Goal: Transaction & Acquisition: Purchase product/service

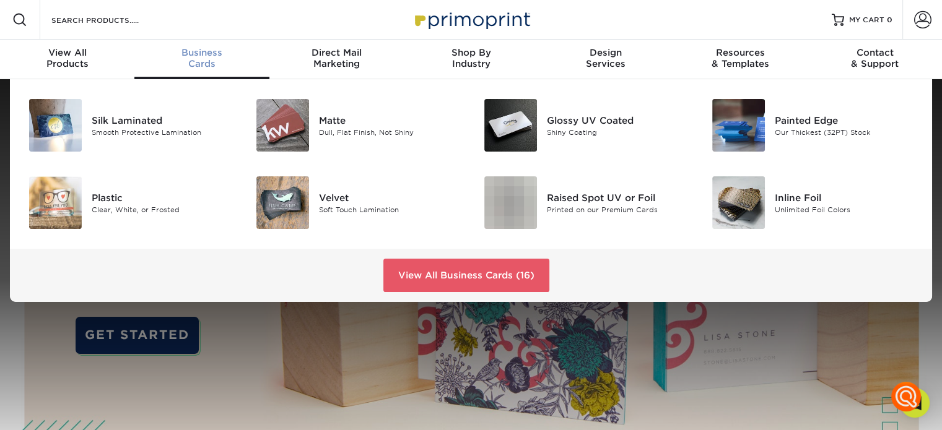
click at [201, 51] on span "Business" at bounding box center [201, 52] width 134 height 11
click at [516, 121] on img at bounding box center [510, 125] width 53 height 53
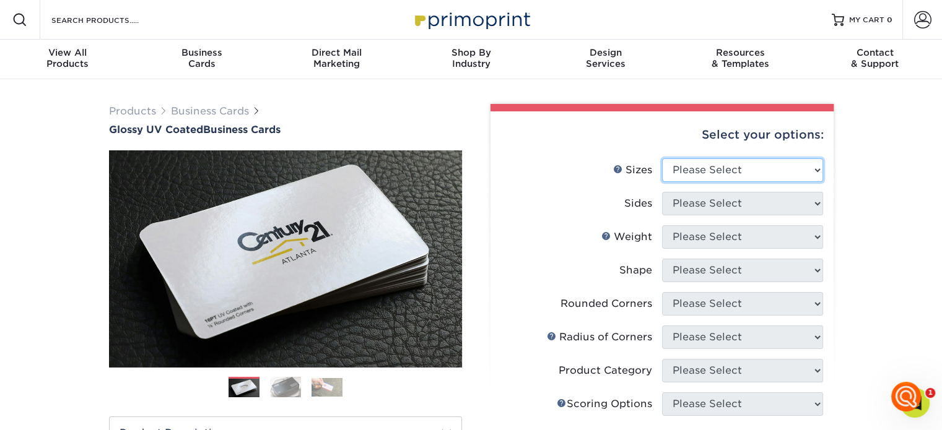
click at [819, 167] on select "Please Select 1.5" x 3.5" - Mini 1.75" x 3.5" - Mini 2" x 2" - Square 2" x 3" -…" at bounding box center [742, 171] width 161 height 24
select select "2.00x3.50"
click at [662, 159] on select "Please Select 1.5" x 3.5" - Mini 1.75" x 3.5" - Mini 2" x 2" - Square 2" x 3" -…" at bounding box center [742, 171] width 161 height 24
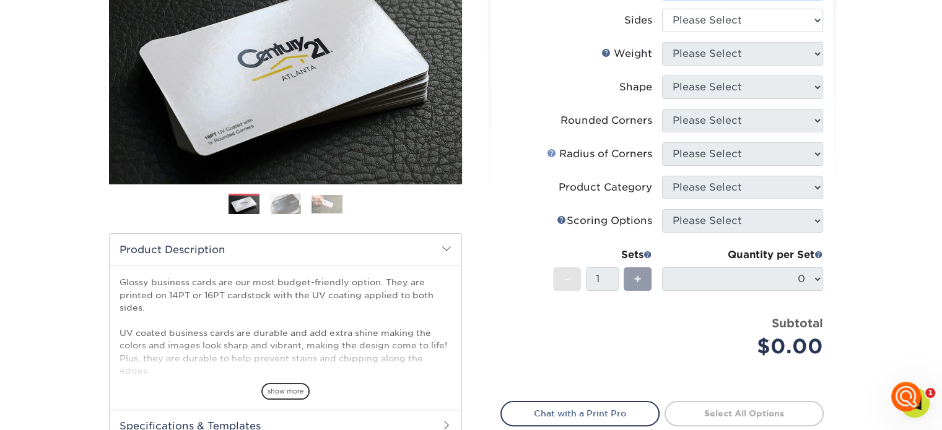
scroll to position [186, 0]
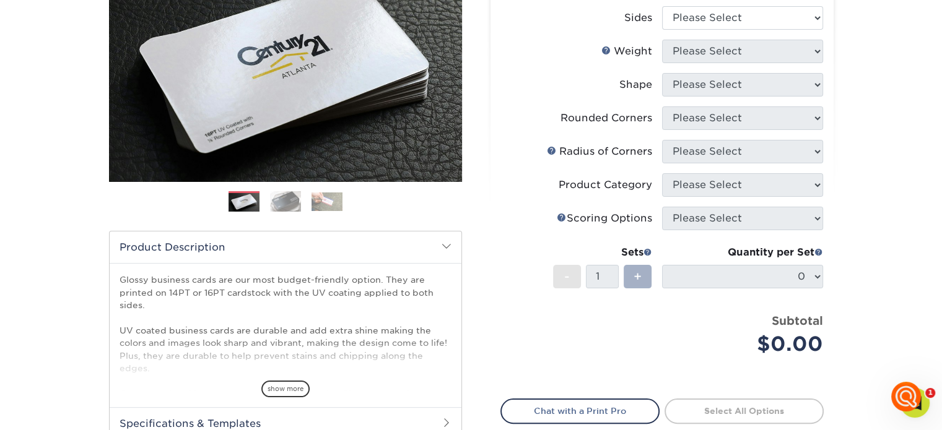
click at [635, 276] on span "+" at bounding box center [637, 277] width 8 height 19
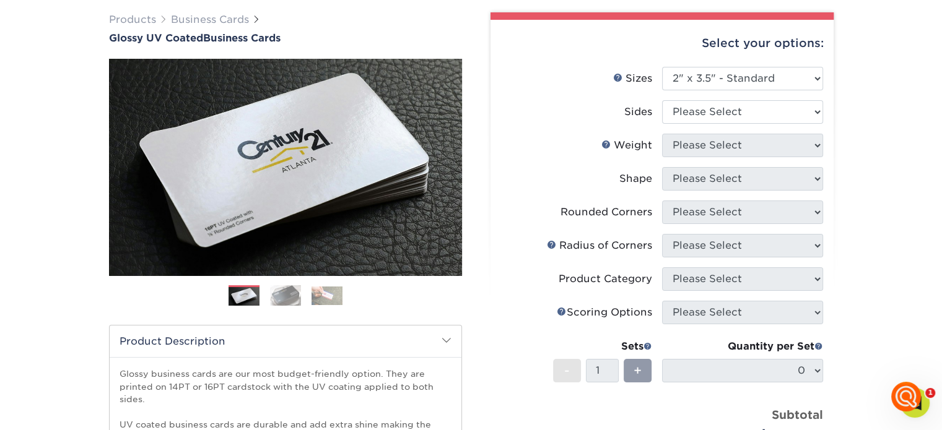
scroll to position [62, 0]
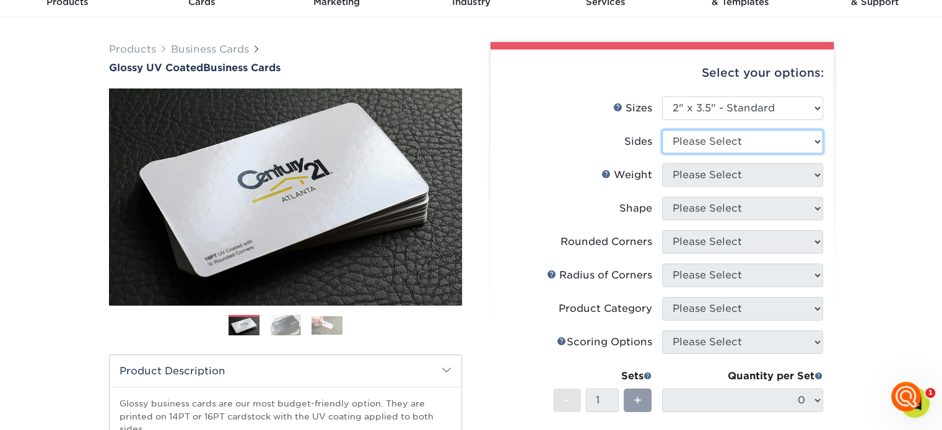
click at [816, 137] on select "Please Select Print Both Sides Print Front Only" at bounding box center [742, 142] width 161 height 24
select select "13abbda7-1d64-4f25-8bb2-c179b224825d"
click at [662, 130] on select "Please Select Print Both Sides Print Front Only" at bounding box center [742, 142] width 161 height 24
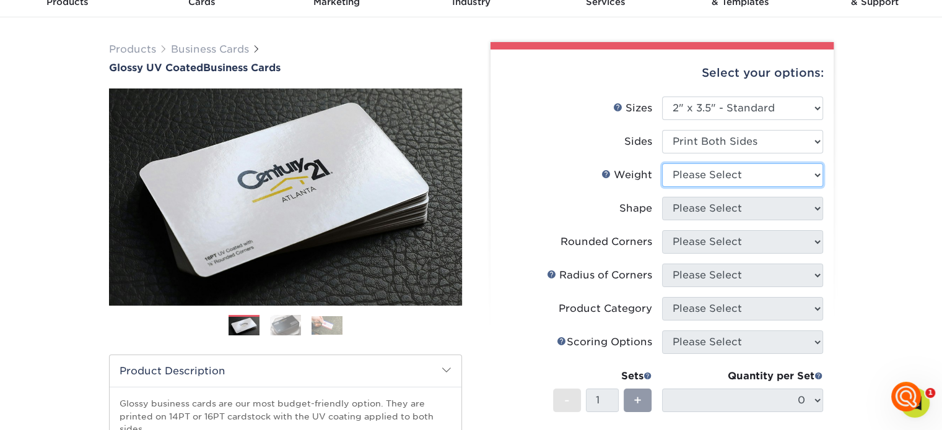
click at [819, 174] on select "Please Select 16PT 14PT" at bounding box center [742, 175] width 161 height 24
select select "16PT"
click at [662, 163] on select "Please Select 16PT 14PT" at bounding box center [742, 175] width 161 height 24
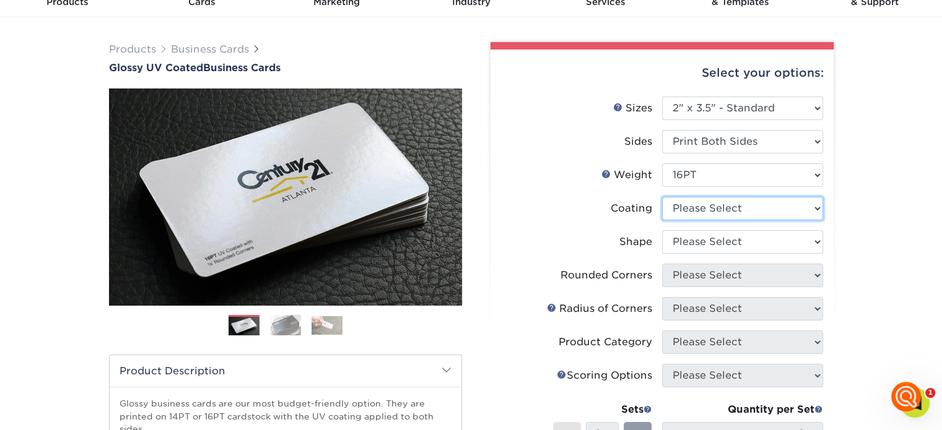
click at [813, 204] on select at bounding box center [742, 209] width 161 height 24
select select "ae367451-b2b8-45df-a344-0f05b6a12993"
click at [662, 197] on select at bounding box center [742, 209] width 161 height 24
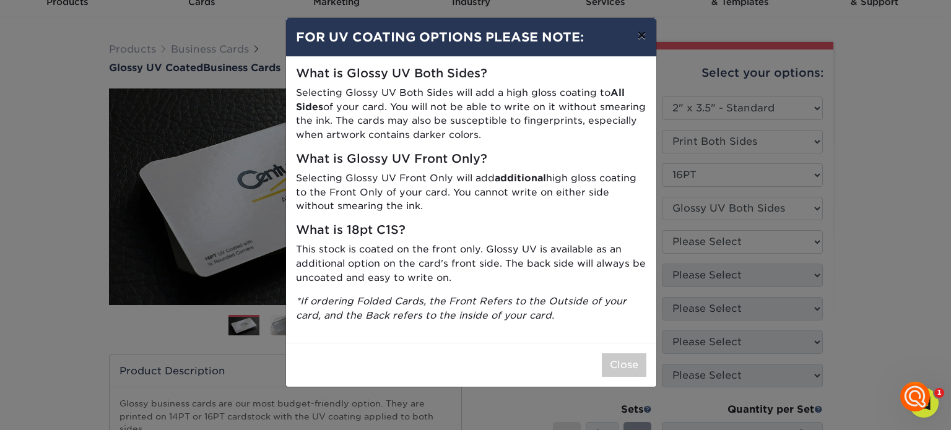
click at [642, 32] on button "×" at bounding box center [641, 35] width 28 height 35
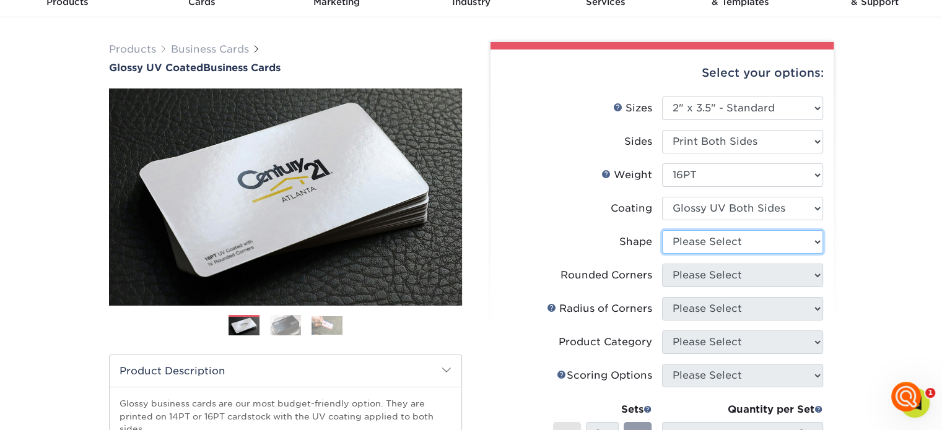
click at [815, 237] on select "Please Select Standard Oval" at bounding box center [742, 242] width 161 height 24
select select "standard"
click at [662, 230] on select "Please Select Standard Oval" at bounding box center [742, 242] width 161 height 24
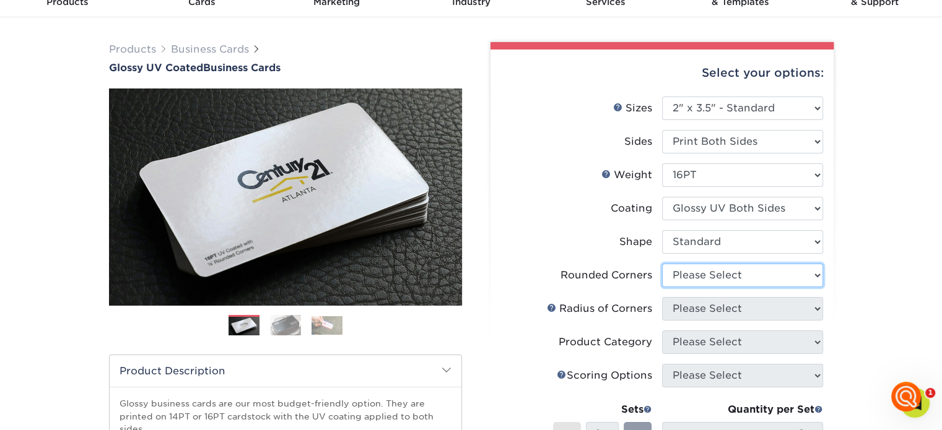
click at [818, 274] on select "Please Select Yes - Round 2 Corners Yes - Round 4 Corners No" at bounding box center [742, 276] width 161 height 24
select select "7672df9e-0e0a-464d-8e1f-920c575e4da3"
click at [662, 264] on select "Please Select Yes - Round 2 Corners Yes - Round 4 Corners No" at bounding box center [742, 276] width 161 height 24
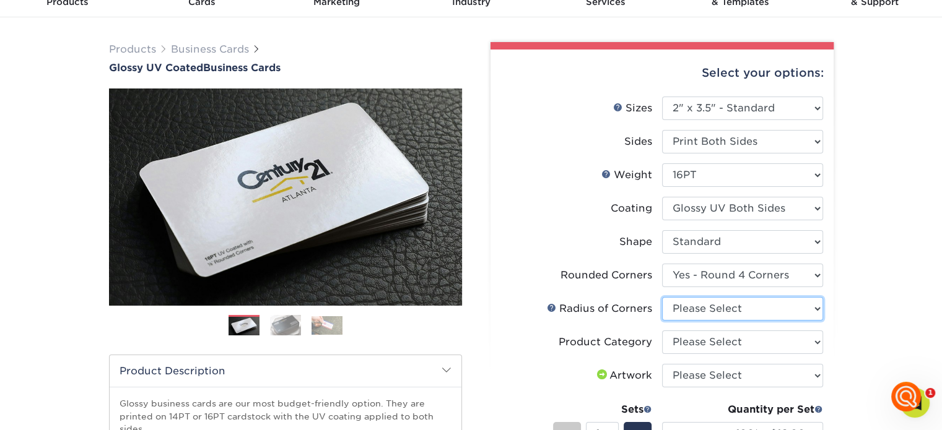
click at [817, 305] on select "Please Select Rounded 1/8" Rounded 1/4"" at bounding box center [742, 309] width 161 height 24
select select "589680c7-ee9a-431b-9d12-d7aeb1386a97"
click at [662, 297] on select "Please Select Rounded 1/8" Rounded 1/4"" at bounding box center [742, 309] width 161 height 24
click at [817, 342] on select "Please Select Business Cards" at bounding box center [742, 343] width 161 height 24
select select "3b5148f1-0588-4f88-a218-97bcfdce65c1"
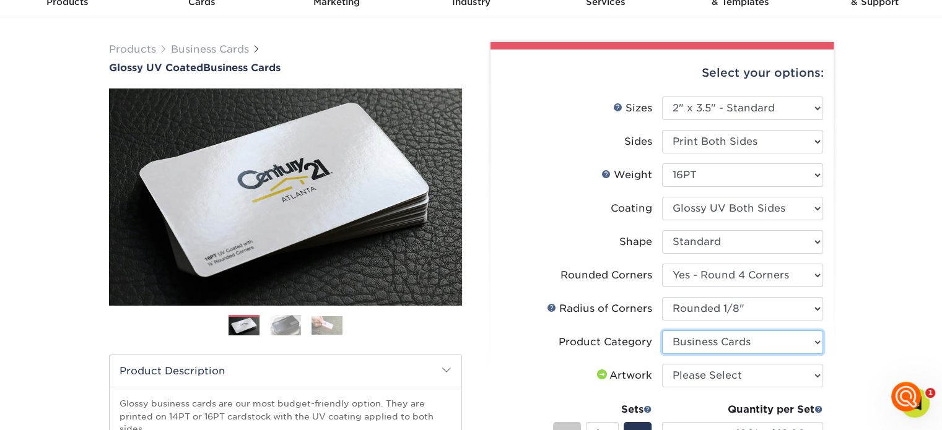
click at [662, 331] on select "Please Select Business Cards" at bounding box center [742, 343] width 161 height 24
click at [816, 375] on select "Please Select I will upload files I need a design - $100" at bounding box center [742, 376] width 161 height 24
select select "upload"
click at [662, 364] on select "Please Select I will upload files I need a design - $100" at bounding box center [742, 376] width 161 height 24
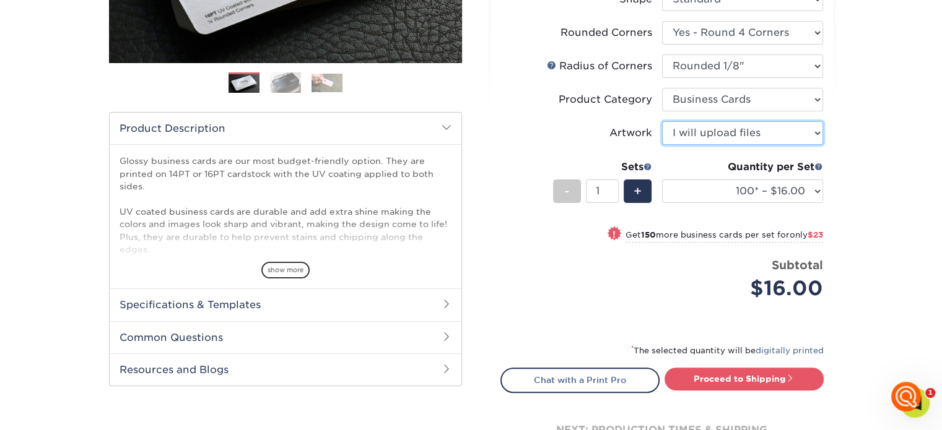
scroll to position [310, 0]
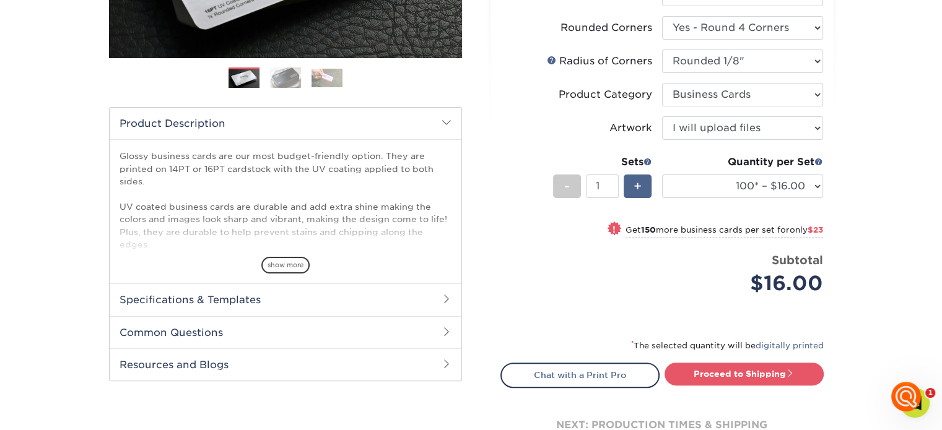
click at [637, 185] on span "+" at bounding box center [637, 186] width 8 height 19
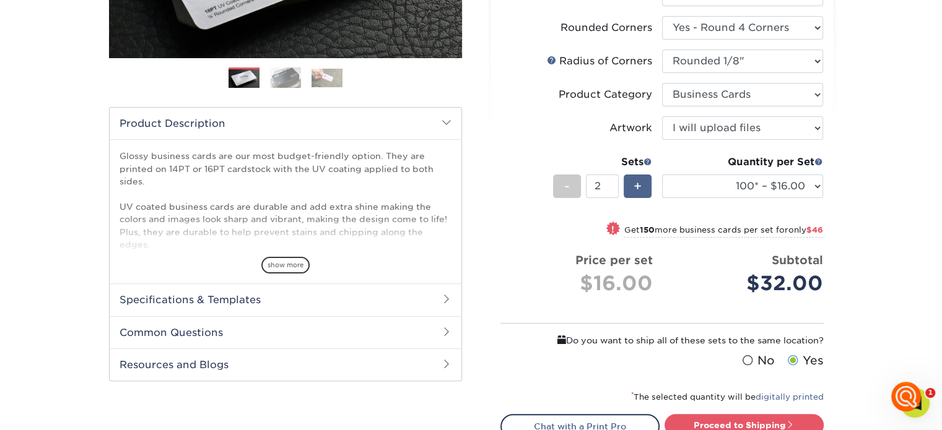
click at [637, 185] on span "+" at bounding box center [637, 186] width 8 height 19
click at [636, 185] on span "+" at bounding box center [637, 186] width 8 height 19
type input "4"
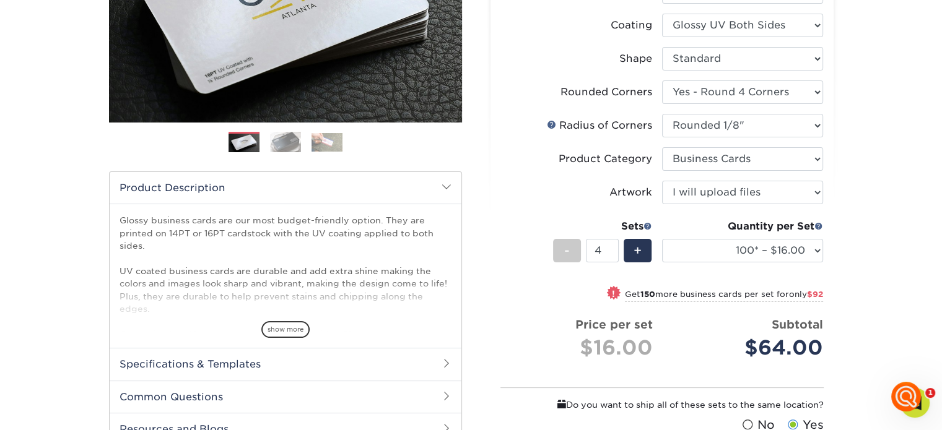
scroll to position [248, 0]
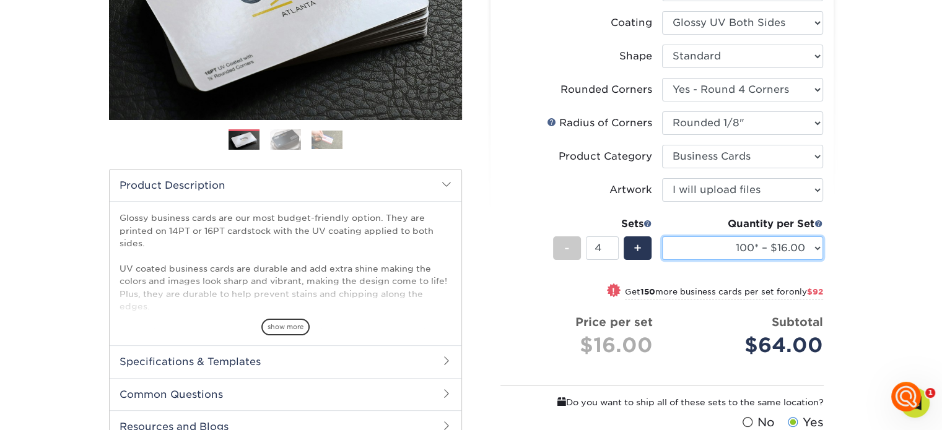
click at [816, 247] on select "100* – $16.00 250* – $39.00 500 – $77.00 1000 – $94.00 2500 – $173.00 5000 – $2…" at bounding box center [742, 249] width 161 height 24
select select "500 – $77.00"
click at [662, 237] on select "100* – $16.00 250* – $39.00 500 – $77.00 1000 – $94.00 2500 – $173.00 5000 – $2…" at bounding box center [742, 249] width 161 height 24
click at [568, 250] on span "-" at bounding box center [567, 248] width 6 height 19
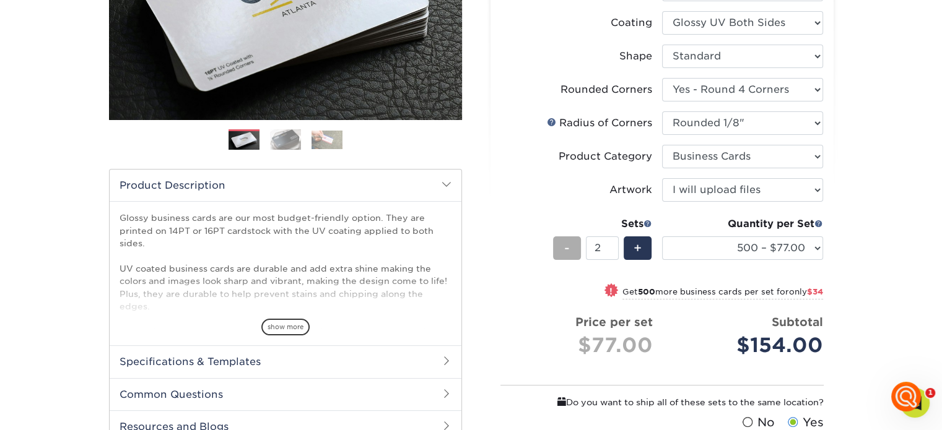
click at [568, 250] on span "-" at bounding box center [567, 248] width 6 height 19
type input "1"
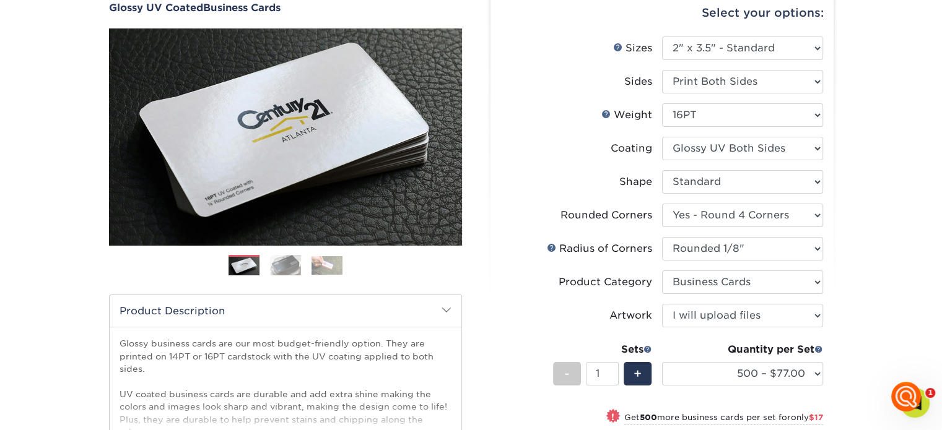
scroll to position [0, 0]
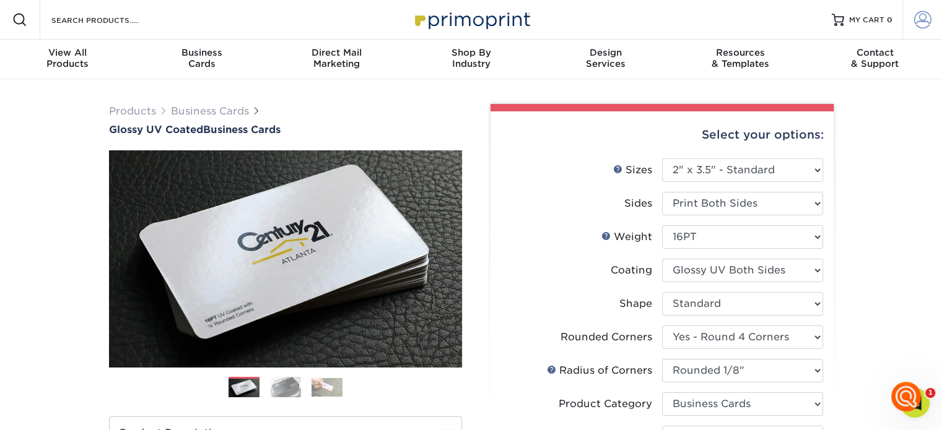
click at [925, 17] on span at bounding box center [922, 19] width 17 height 17
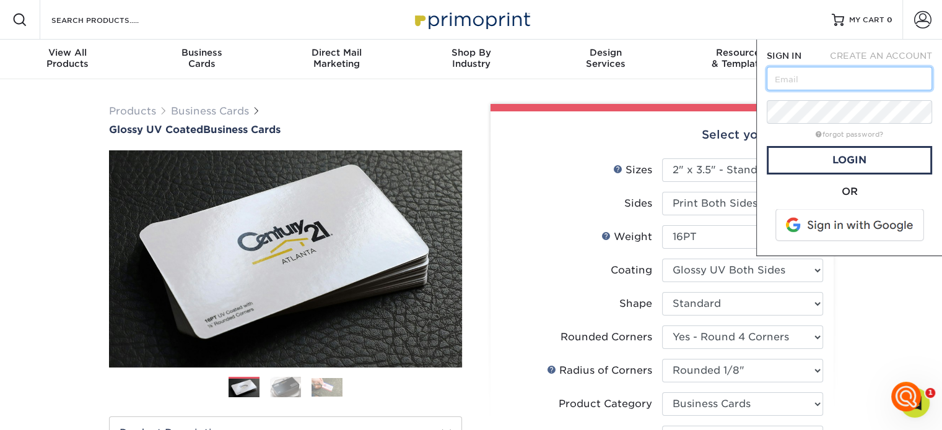
type input "mhdparadise@gmail.com"
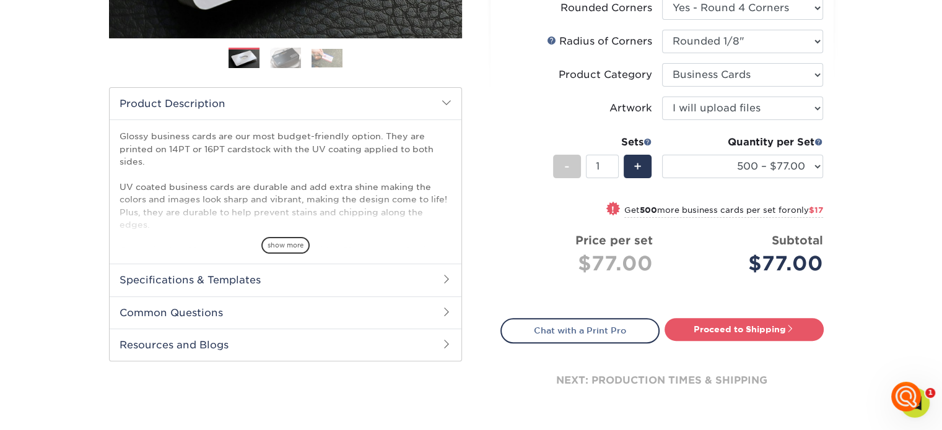
scroll to position [372, 0]
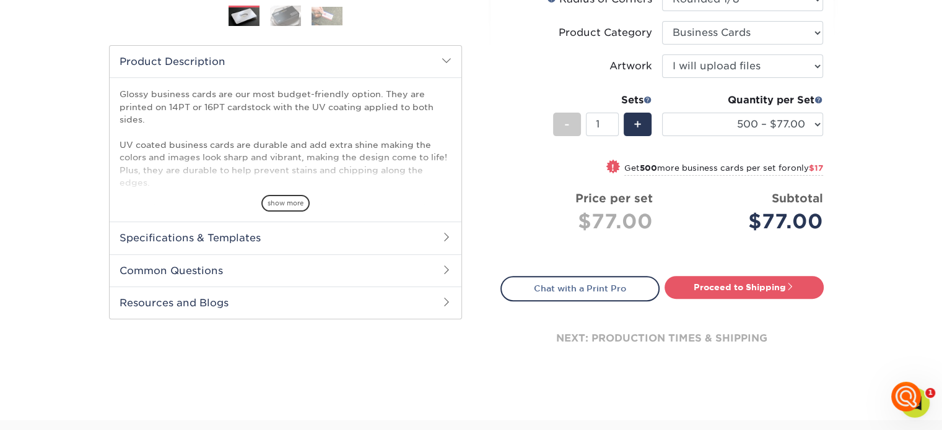
click at [223, 237] on h2 "Specifications & Templates" at bounding box center [286, 238] width 352 height 32
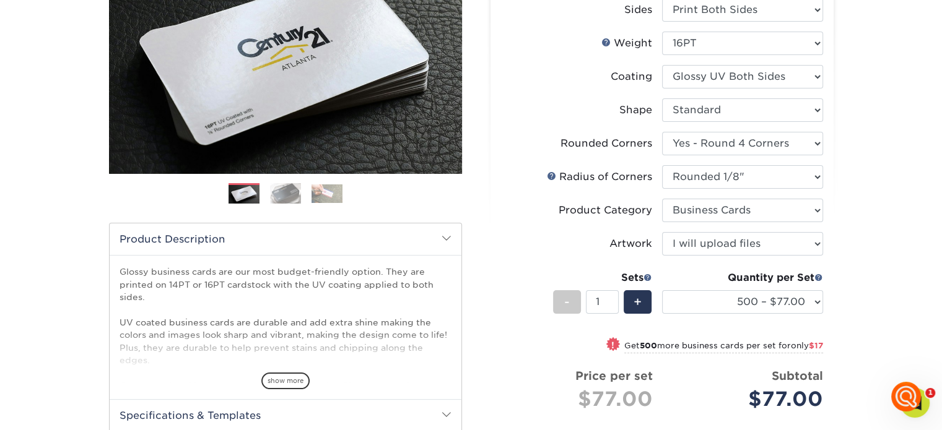
scroll to position [186, 0]
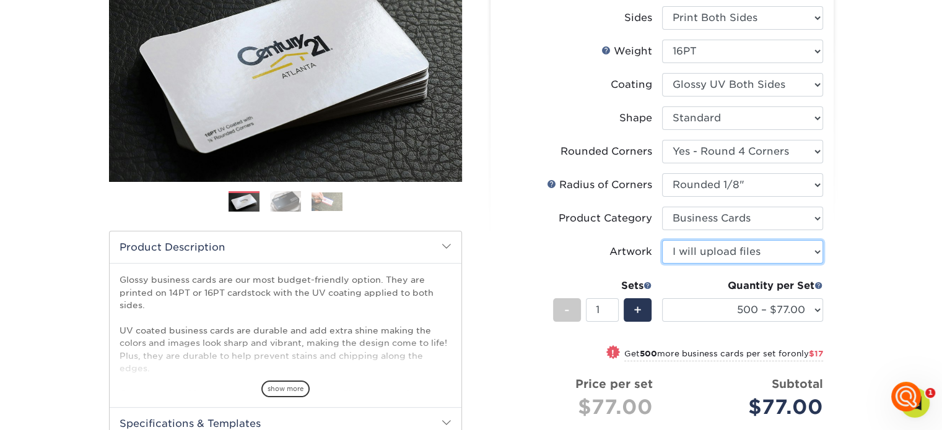
click at [691, 255] on select "Please Select I will upload files I need a design - $100" at bounding box center [742, 252] width 161 height 24
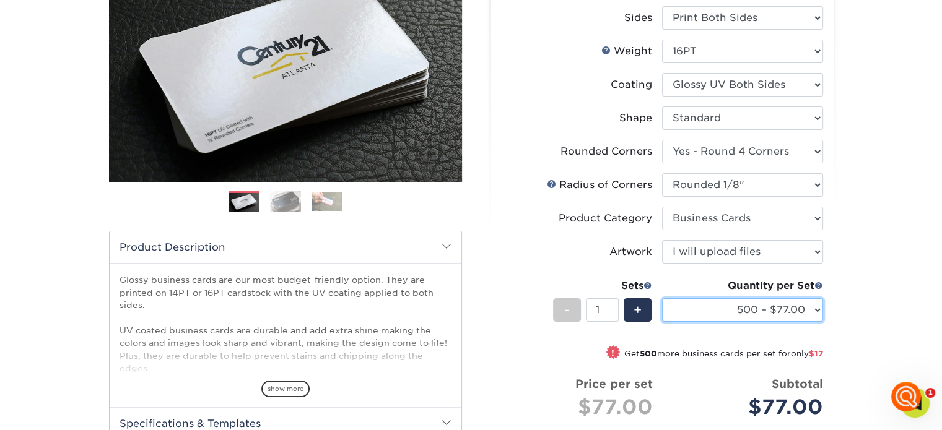
click at [793, 306] on select "100* – $16.00 250* – $39.00 500 – $77.00 1000 – $94.00 2500 – $173.00 5000 – $2…" at bounding box center [742, 310] width 161 height 24
select select "1000 – $94.00"
click at [662, 298] on select "100* – $16.00 250* – $39.00 500 – $77.00 1000 – $94.00 2500 – $173.00 5000 – $2…" at bounding box center [742, 310] width 161 height 24
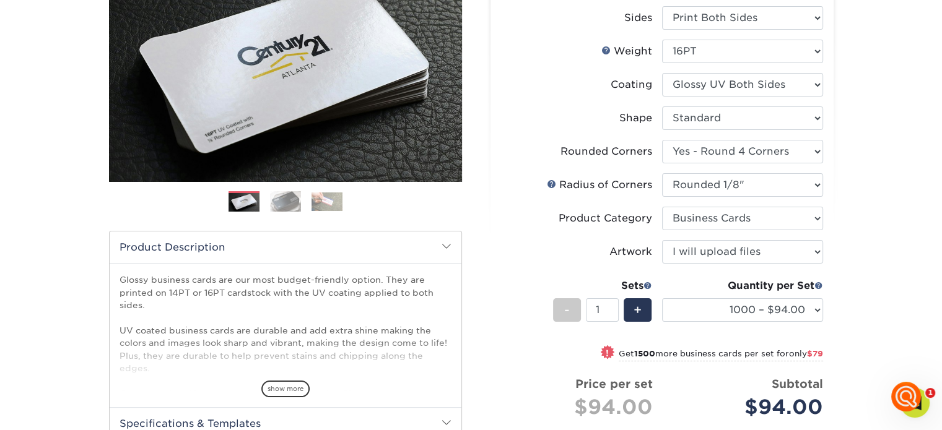
click at [884, 233] on div "Products Business Cards Glossy UV Coated Business Cards Previous Next" at bounding box center [471, 314] width 942 height 842
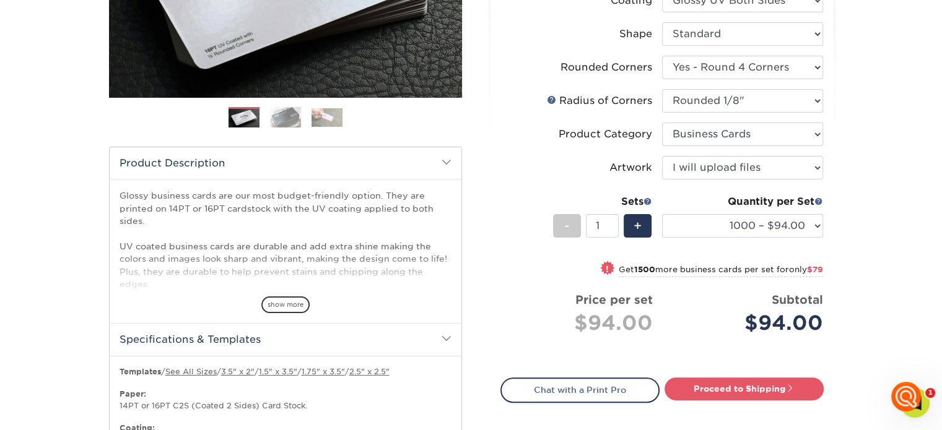
scroll to position [310, 0]
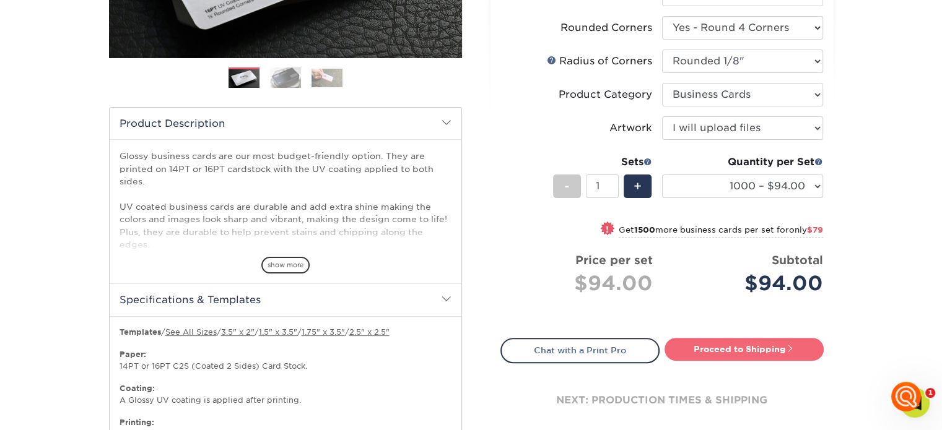
click at [761, 348] on link "Proceed to Shipping" at bounding box center [743, 349] width 159 height 22
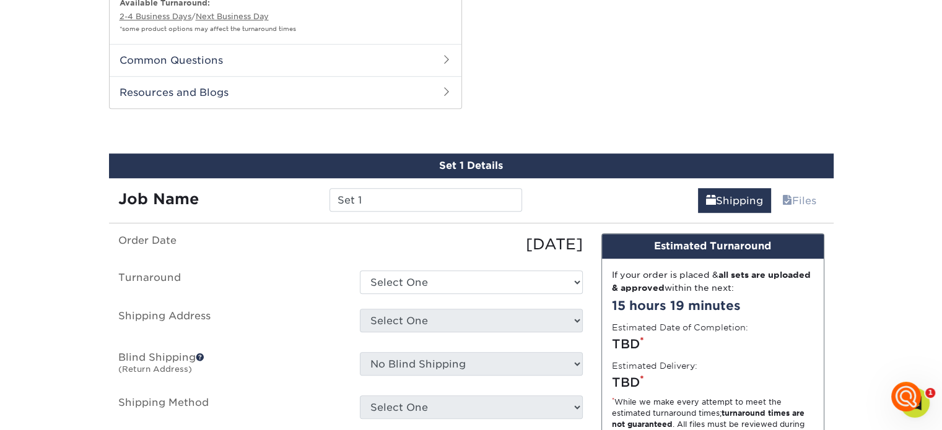
scroll to position [809, 0]
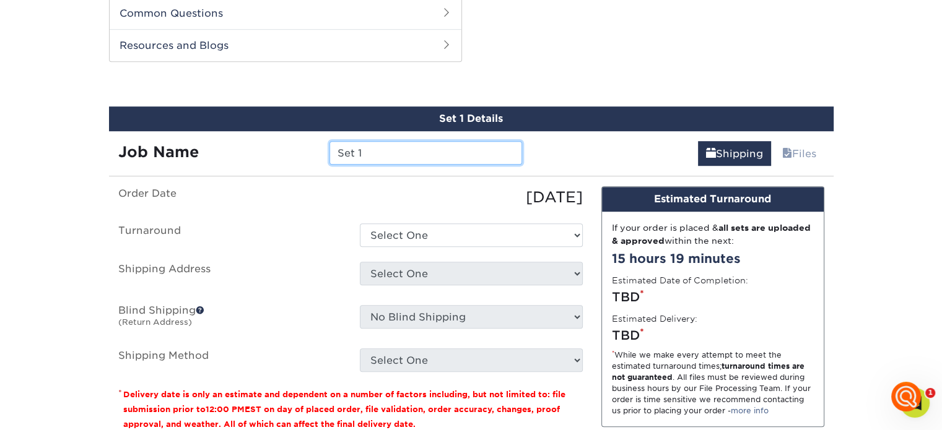
click at [411, 155] on input "Set 1" at bounding box center [425, 153] width 193 height 24
type input "S"
type input "M Day Hampton"
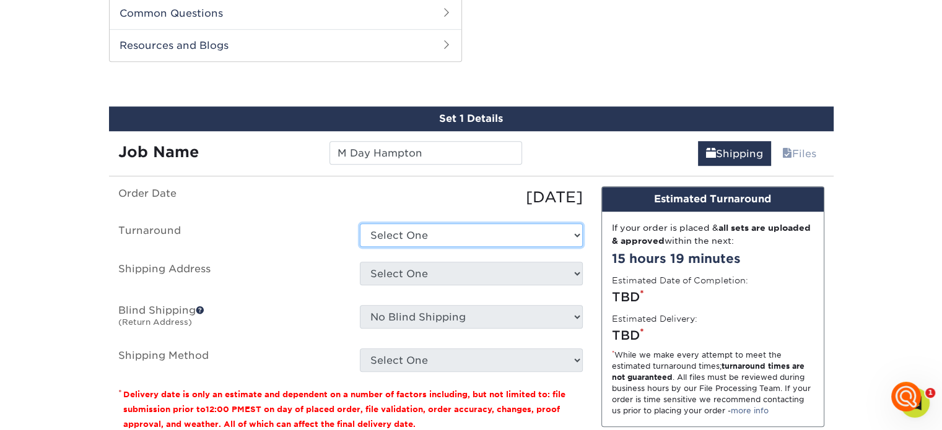
click at [431, 230] on select "Select One 2-4 Business Days 2 Day Next Business Day" at bounding box center [471, 236] width 223 height 24
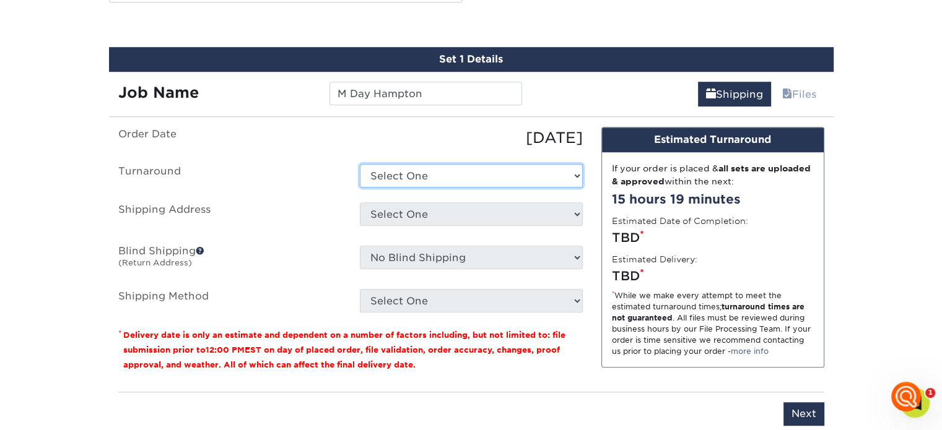
scroll to position [871, 0]
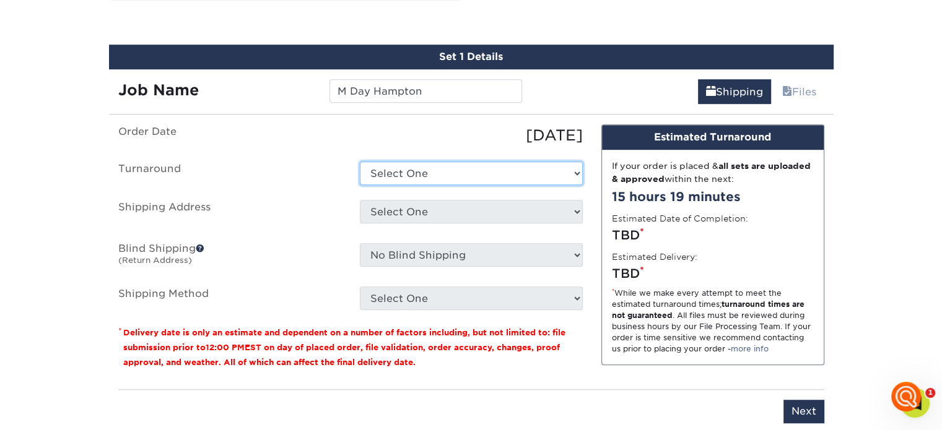
click at [440, 174] on select "Select One 2-4 Business Days 2 Day Next Business Day" at bounding box center [471, 174] width 223 height 24
select select "1b2a7d37-33a8-4094-bd0c-bff7485e1fe1"
click at [360, 162] on select "Select One 2-4 Business Days 2 Day Next Business Day" at bounding box center [471, 174] width 223 height 24
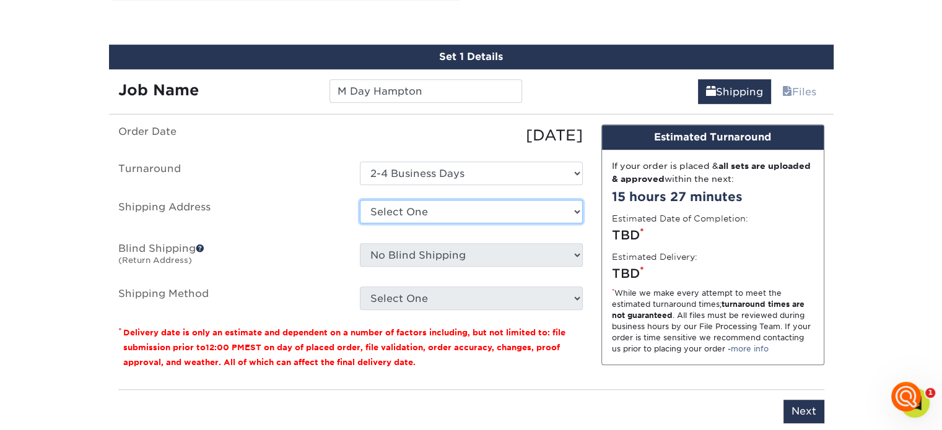
click at [461, 206] on select "Select One + Add New Address - Login" at bounding box center [471, 212] width 223 height 24
select select "newaddress"
click at [360, 200] on select "Select One + Add New Address - Login" at bounding box center [471, 212] width 223 height 24
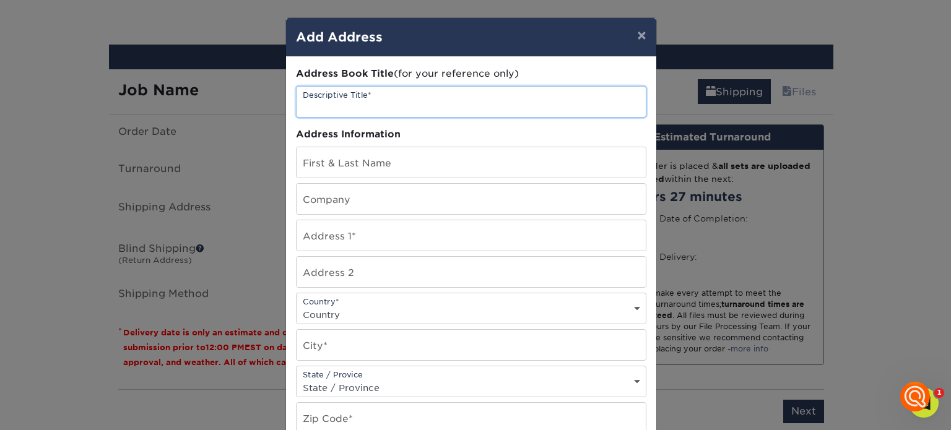
click at [394, 103] on input "text" at bounding box center [471, 102] width 349 height 30
type input "M Day Hampton"
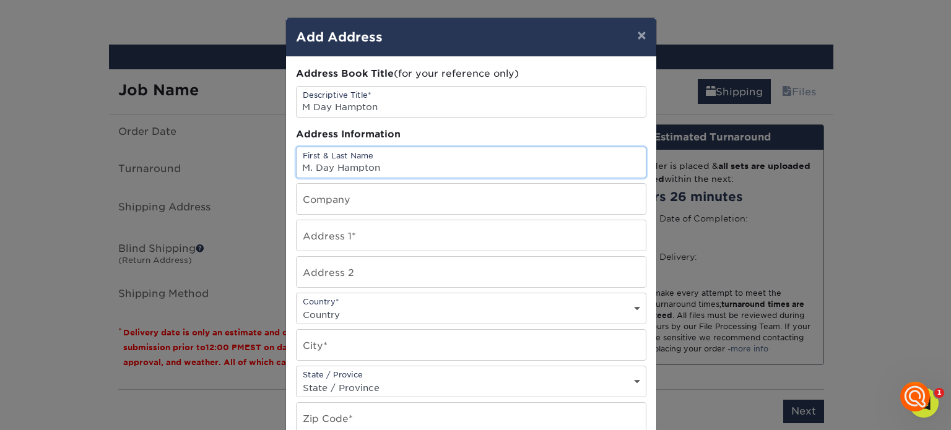
drag, startPoint x: 391, startPoint y: 168, endPoint x: 305, endPoint y: 168, distance: 86.7
click at [305, 168] on input "M. Day Hampton" at bounding box center [471, 162] width 349 height 30
type input "M. Day Hampton"
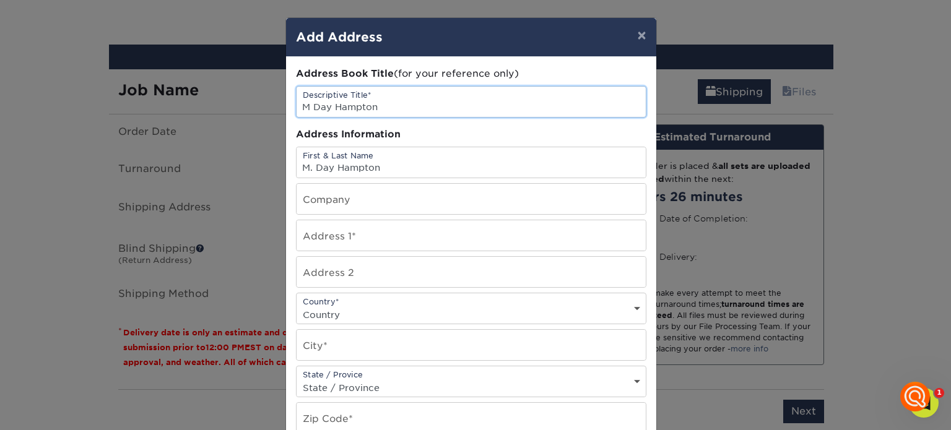
click at [303, 108] on input "M Day Hampton" at bounding box center [471, 102] width 349 height 30
type input "M. Day Hampton"
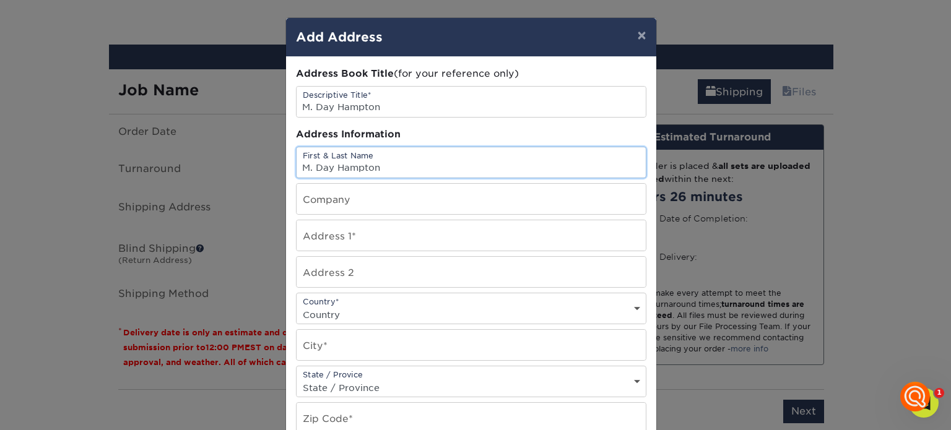
drag, startPoint x: 391, startPoint y: 171, endPoint x: 265, endPoint y: 160, distance: 126.8
click at [265, 160] on div "× Add Address Address Book Title (for your reference only) Descriptive Title* M…" at bounding box center [475, 215] width 951 height 430
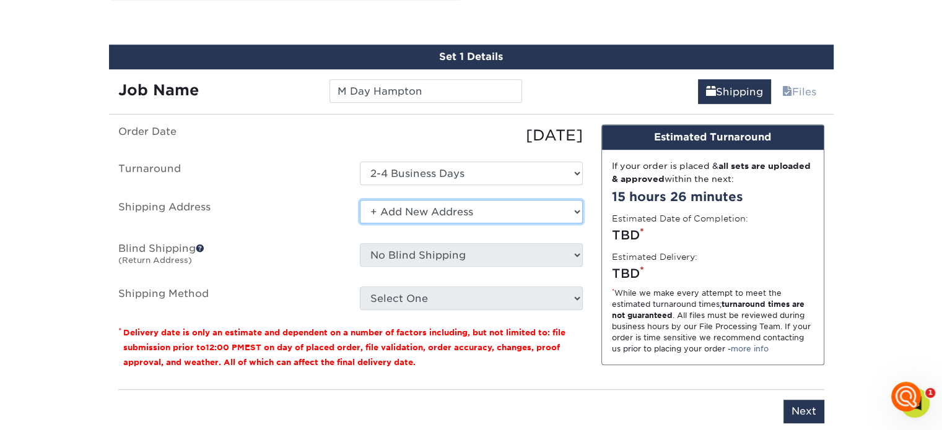
click at [393, 210] on select "Select One + Add New Address - Login" at bounding box center [471, 212] width 223 height 24
click at [360, 200] on select "Select One + Add New Address - Login" at bounding box center [471, 212] width 223 height 24
click at [436, 218] on select "Select One + Add New Address - Login" at bounding box center [471, 212] width 223 height 24
click at [360, 200] on select "Select One + Add New Address - Login" at bounding box center [471, 212] width 223 height 24
click at [570, 211] on select "Select One + Add New Address - Login" at bounding box center [471, 212] width 223 height 24
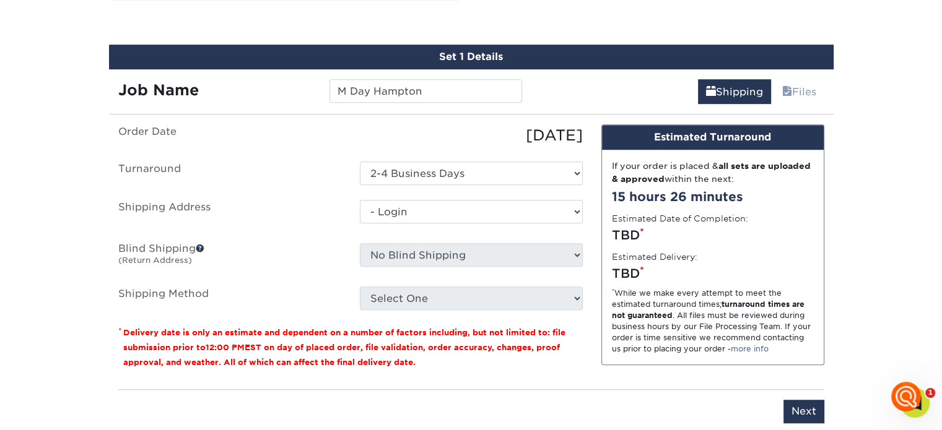
click at [360, 224] on select "Select One + Add New Address - Login" at bounding box center [471, 212] width 223 height 24
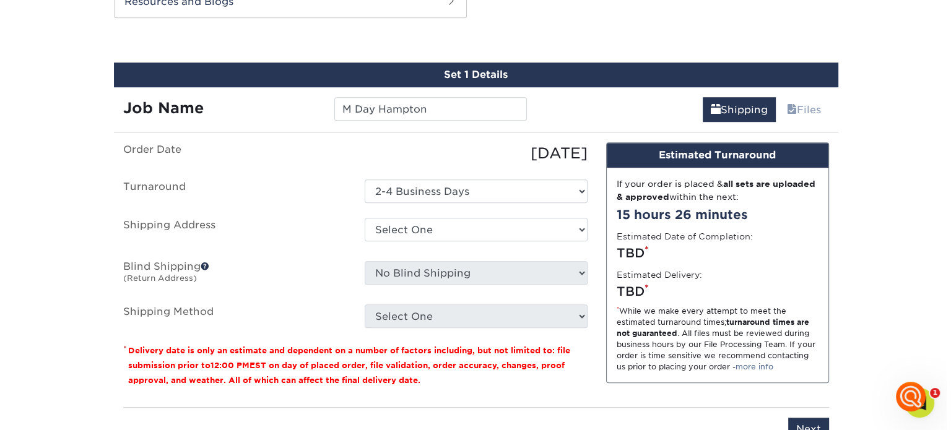
scroll to position [867, 0]
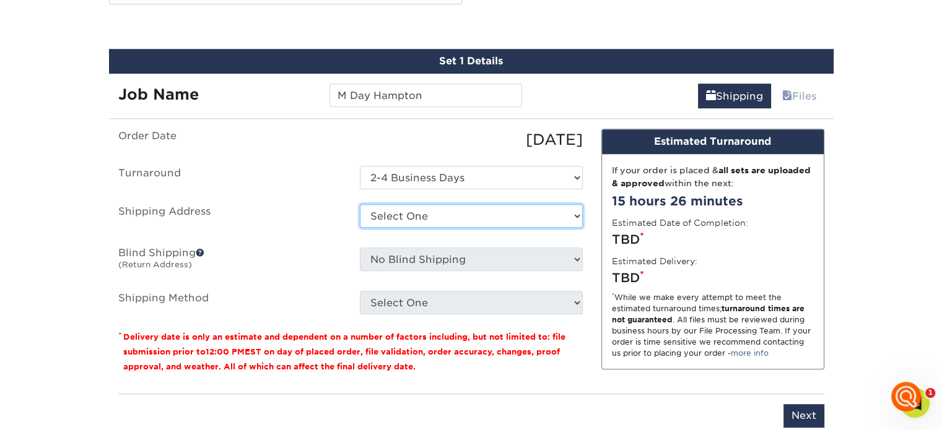
click at [503, 214] on select "Select One + Add New Address - Login" at bounding box center [471, 216] width 223 height 24
select select "newaddress"
click at [360, 204] on select "Select One + Add New Address - Login" at bounding box center [471, 216] width 223 height 24
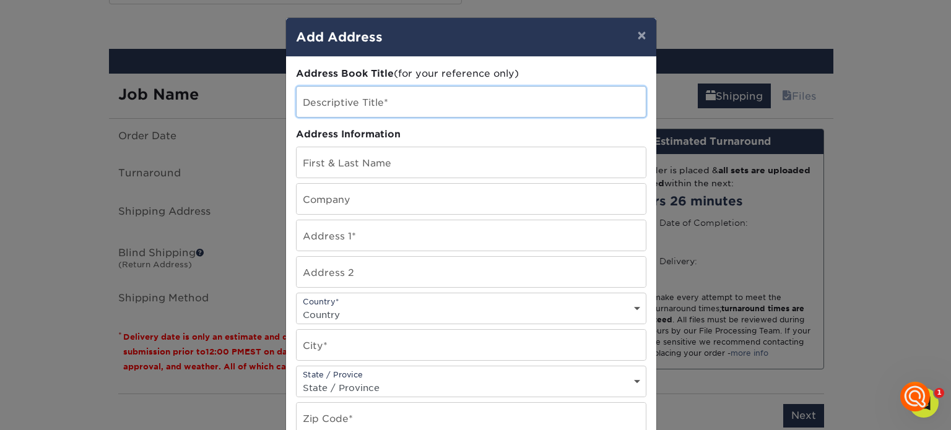
click at [411, 107] on input "text" at bounding box center [471, 102] width 349 height 30
type input "M. Day Hampton"
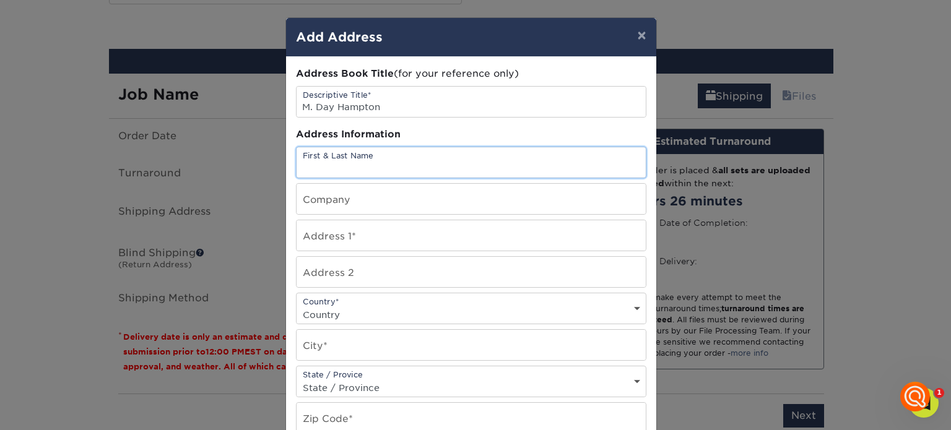
click at [381, 156] on input "text" at bounding box center [471, 162] width 349 height 30
type input "Melody Davidson"
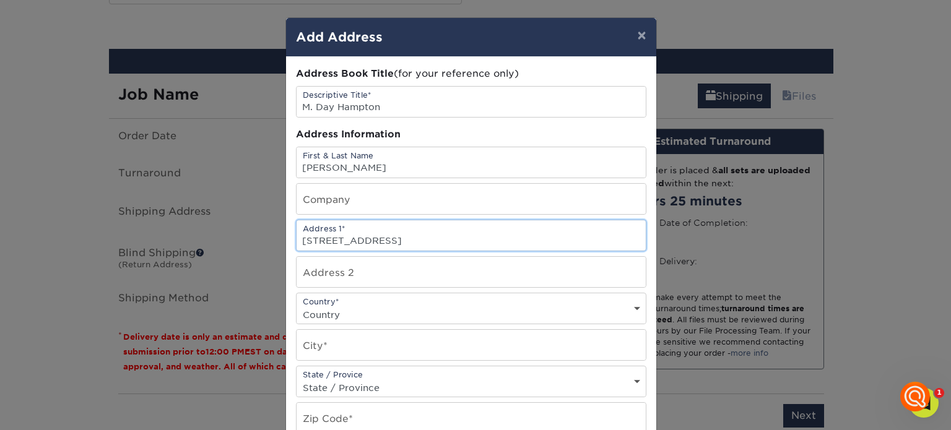
type input "14573 Coutolenc Road"
select select "US"
type input "Magalia"
select select "CA"
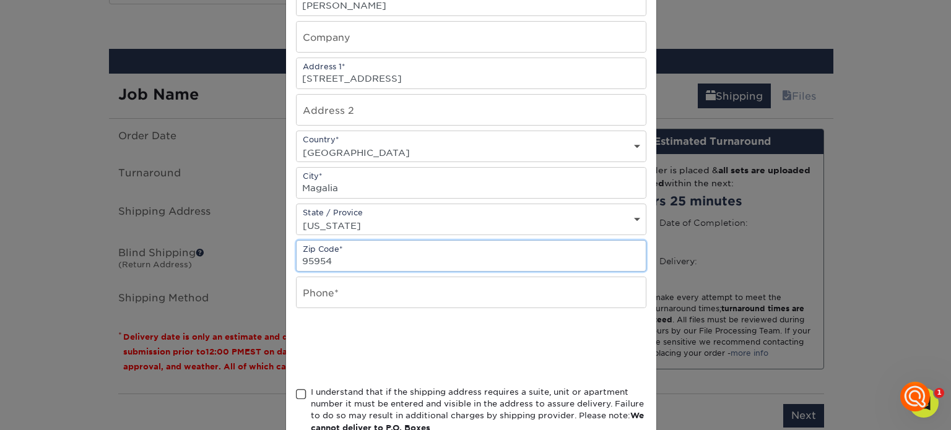
scroll to position [239, 0]
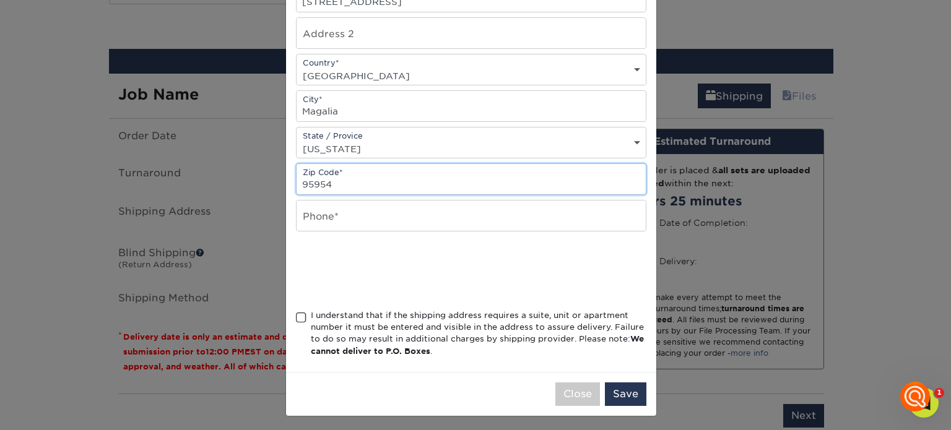
type input "95954"
click at [368, 215] on input "text" at bounding box center [471, 216] width 349 height 30
type input "5305192506"
click at [300, 315] on span at bounding box center [301, 318] width 11 height 12
click at [0, 0] on input "I understand that if the shipping address requires a suite, unit or apartment n…" at bounding box center [0, 0] width 0 height 0
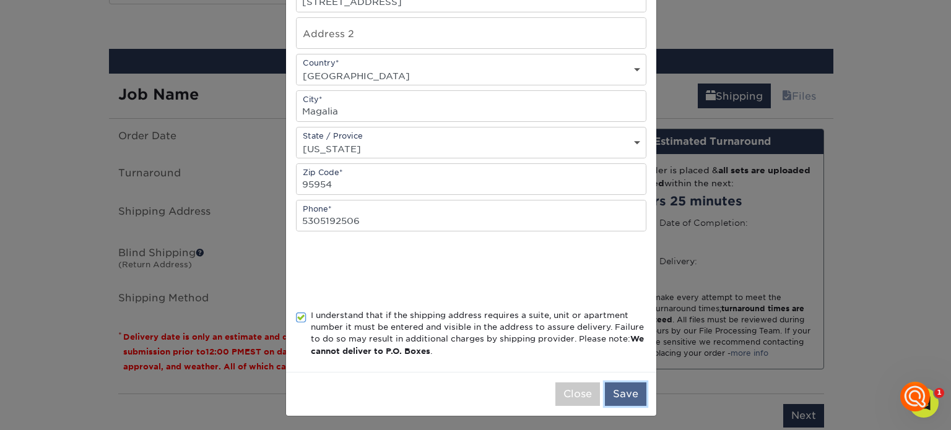
click at [611, 393] on button "Save" at bounding box center [625, 395] width 41 height 24
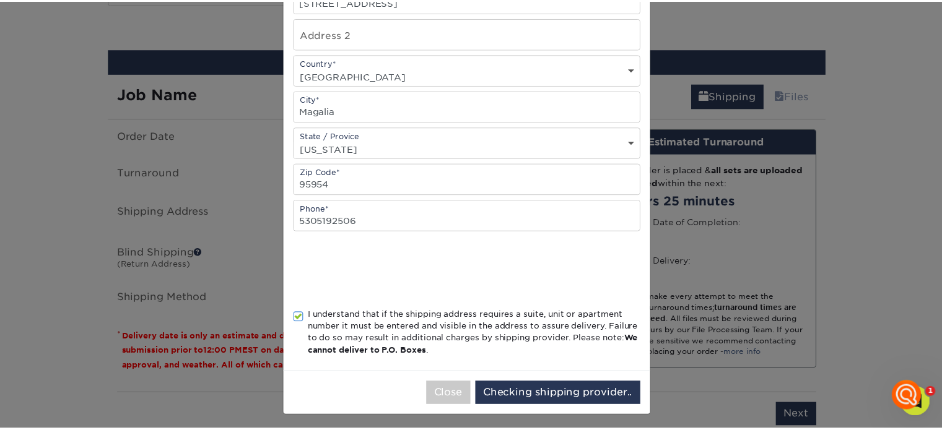
scroll to position [0, 0]
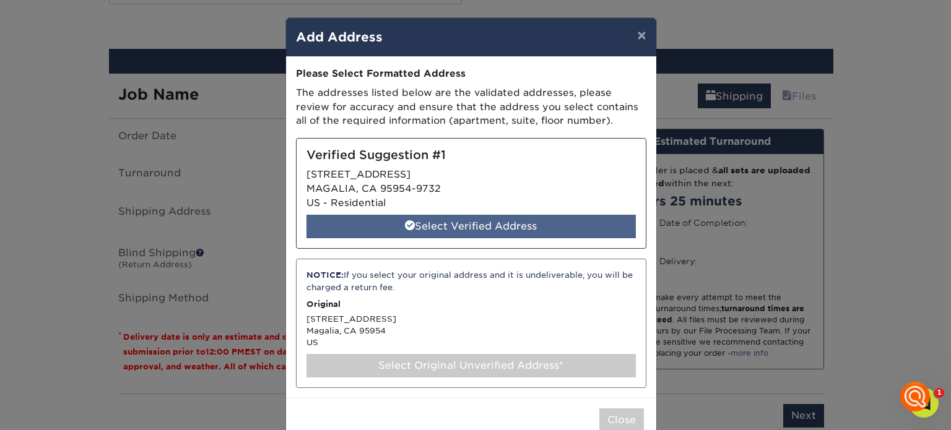
click at [545, 225] on div "Select Verified Address" at bounding box center [471, 227] width 329 height 24
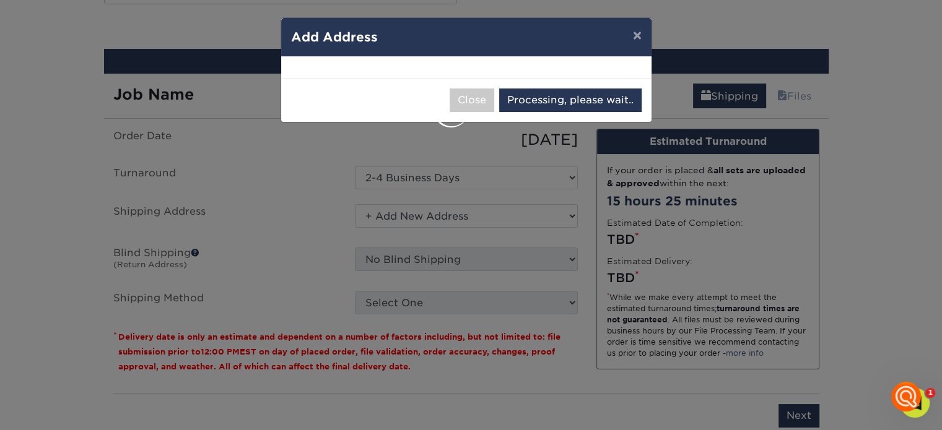
select select "285057"
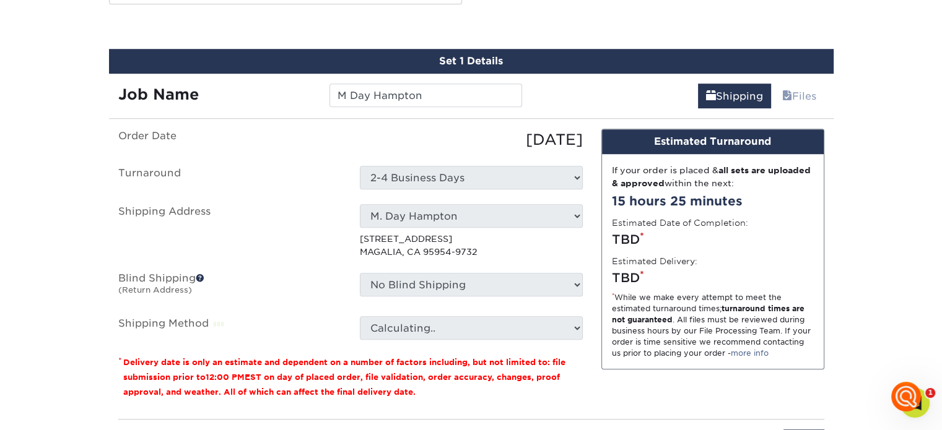
click at [200, 274] on span at bounding box center [200, 278] width 9 height 9
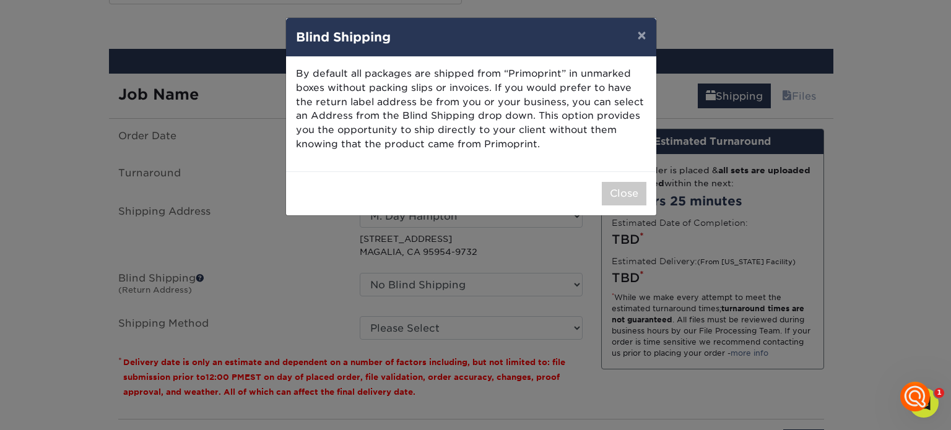
click at [297, 292] on div "× Blind Shipping By default all packages are shipped from “Primoprint” in unmar…" at bounding box center [475, 215] width 951 height 430
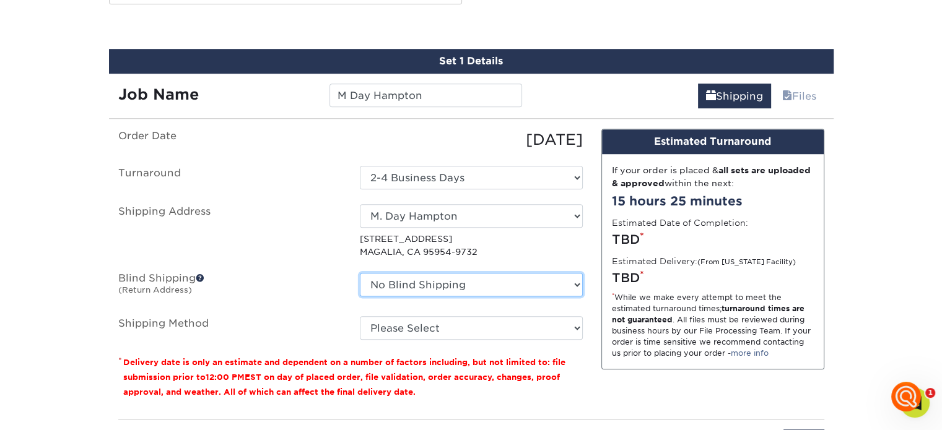
click at [448, 284] on select "No Blind Shipping + Add New Address" at bounding box center [471, 285] width 223 height 24
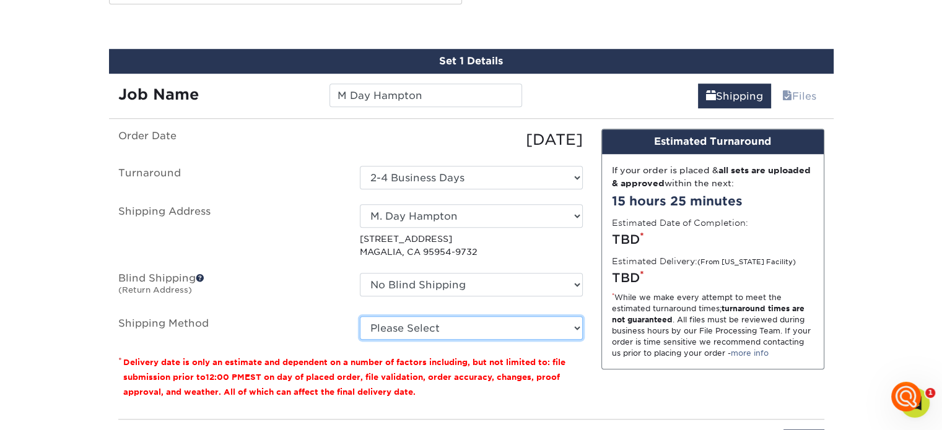
click at [387, 324] on select "Please Select Ground Shipping (+$8.96) 3 Day Shipping Service (+$24.96) 2 Day A…" at bounding box center [471, 328] width 223 height 24
select select "12"
click at [360, 316] on select "Please Select Ground Shipping (+$8.96) 3 Day Shipping Service (+$24.96) 2 Day A…" at bounding box center [471, 328] width 223 height 24
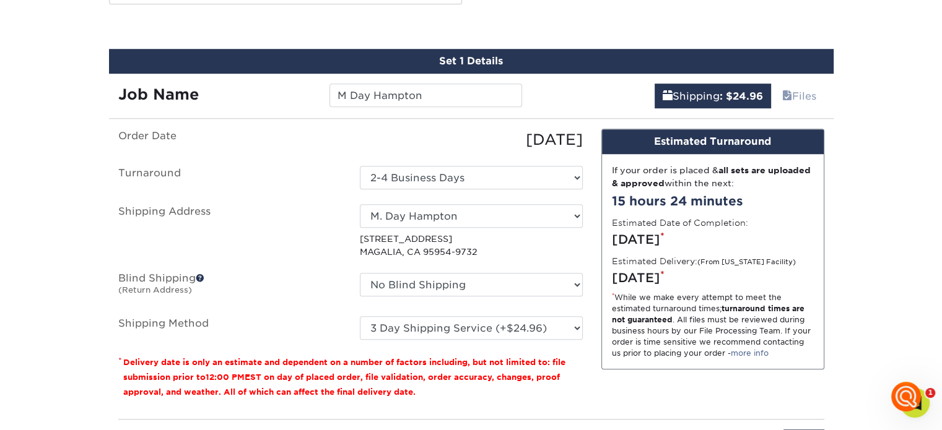
click at [280, 266] on ul "Order Date 08/13/2025 Turnaround Select One 2-4 Business Days 2 Day Next Busine…" at bounding box center [350, 234] width 464 height 211
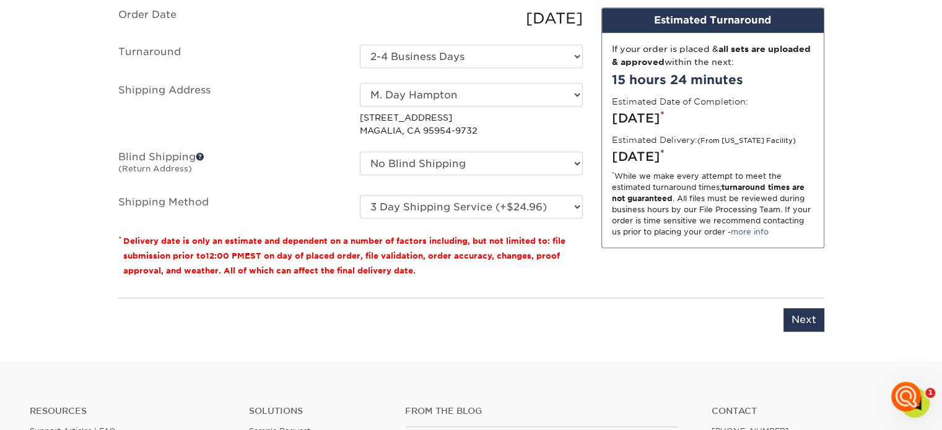
scroll to position [991, 0]
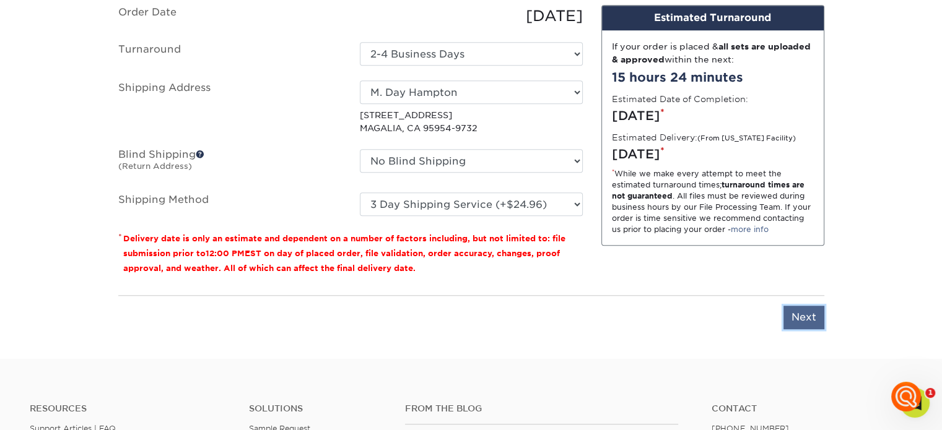
click at [798, 323] on input "Next" at bounding box center [803, 318] width 41 height 24
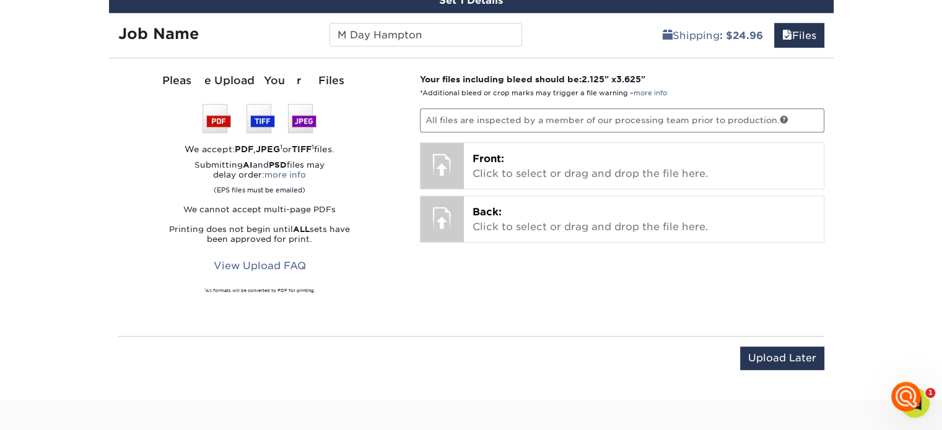
scroll to position [867, 0]
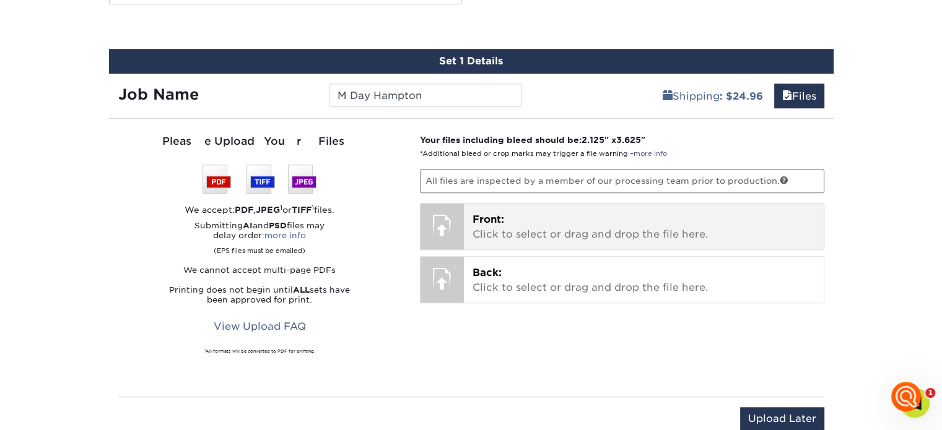
click at [502, 214] on span "Front:" at bounding box center [488, 220] width 32 height 12
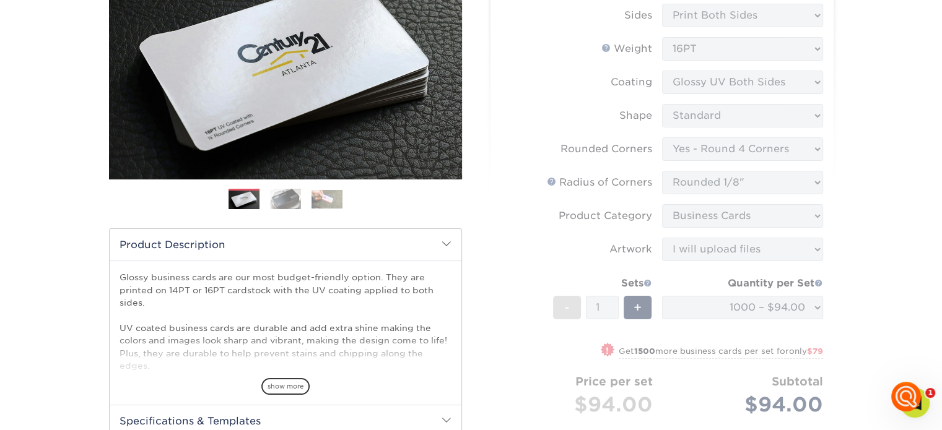
scroll to position [186, 0]
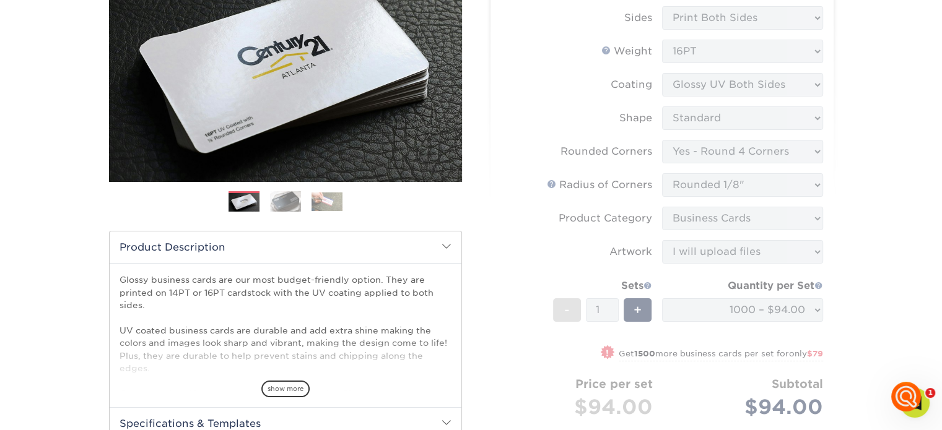
click at [761, 256] on form "Sizes Help Sizes Please Select 1.5" x 3.5" - Mini 1.75" x 3.5" - Mini 2" x 2" -…" at bounding box center [661, 210] width 323 height 475
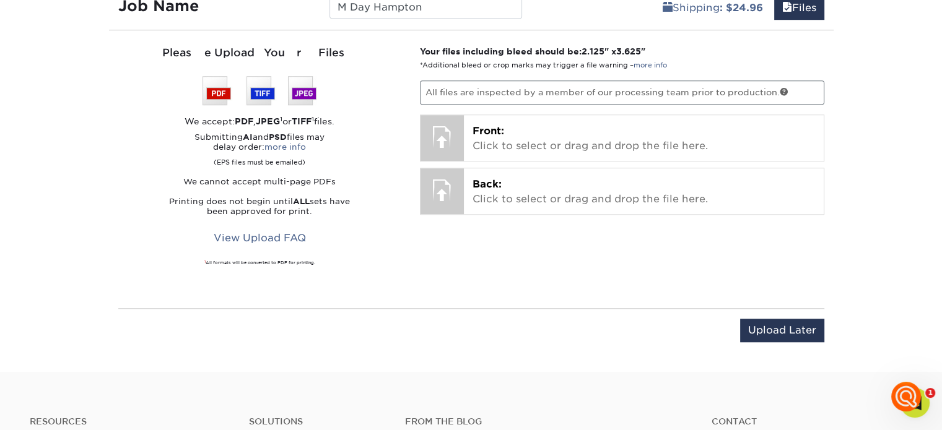
scroll to position [947, 0]
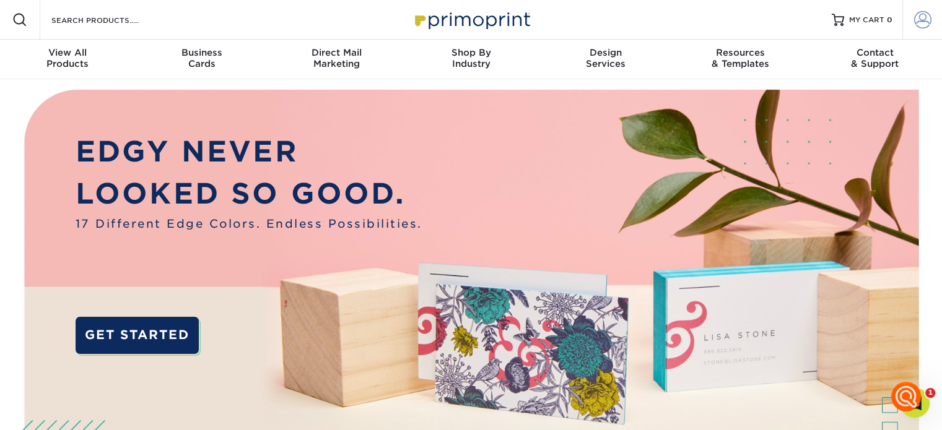
click at [926, 14] on span at bounding box center [922, 19] width 17 height 17
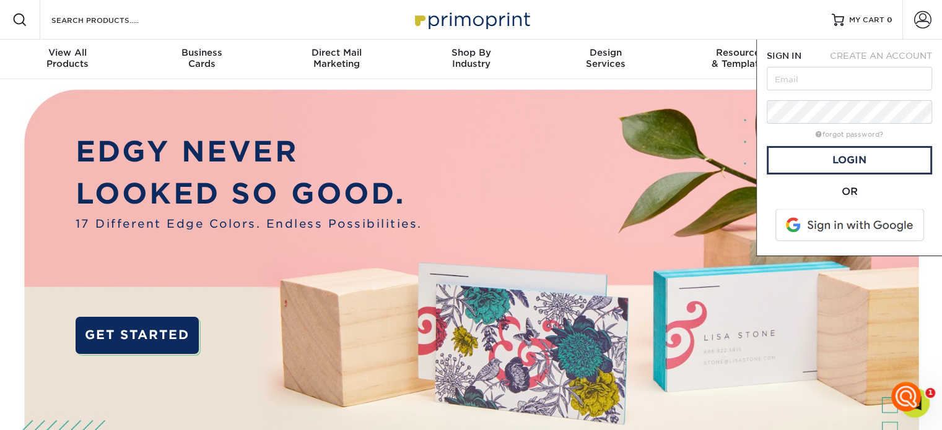
click at [904, 50] on div "CREATE AN ACCOUNT" at bounding box center [880, 56] width 123 height 12
click at [900, 52] on span "CREATE AN ACCOUNT" at bounding box center [881, 56] width 102 height 10
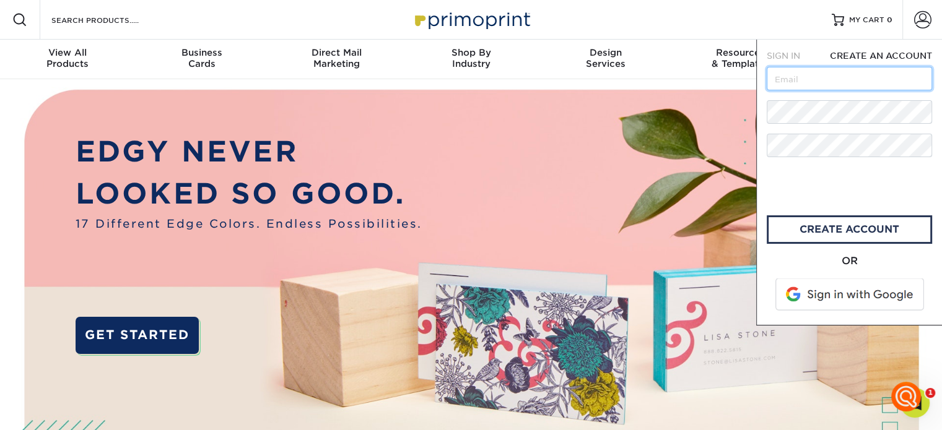
click at [847, 79] on input "text" at bounding box center [849, 79] width 165 height 24
type input "mhdparadise@gmail.com"
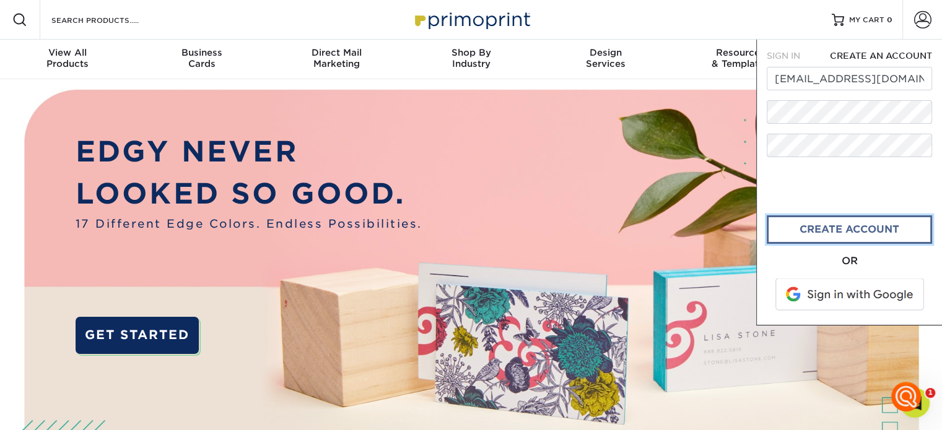
click at [800, 230] on link "create account" at bounding box center [849, 229] width 165 height 28
click at [916, 21] on span at bounding box center [922, 19] width 17 height 17
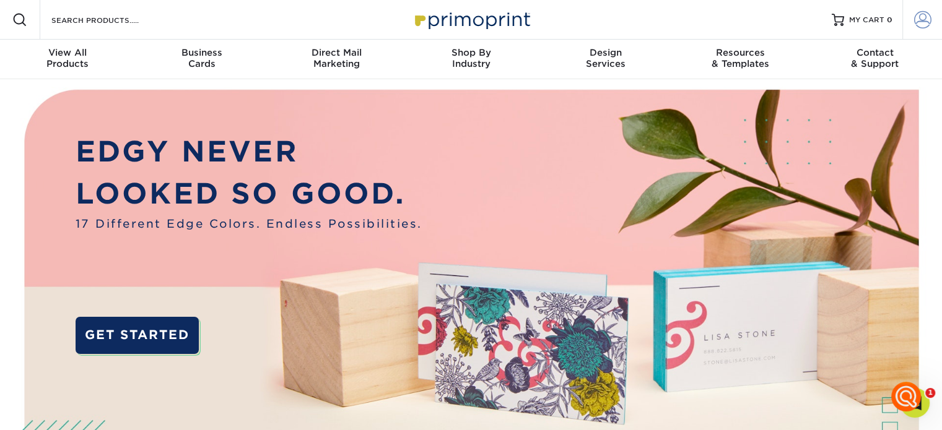
click at [929, 25] on span at bounding box center [922, 19] width 17 height 17
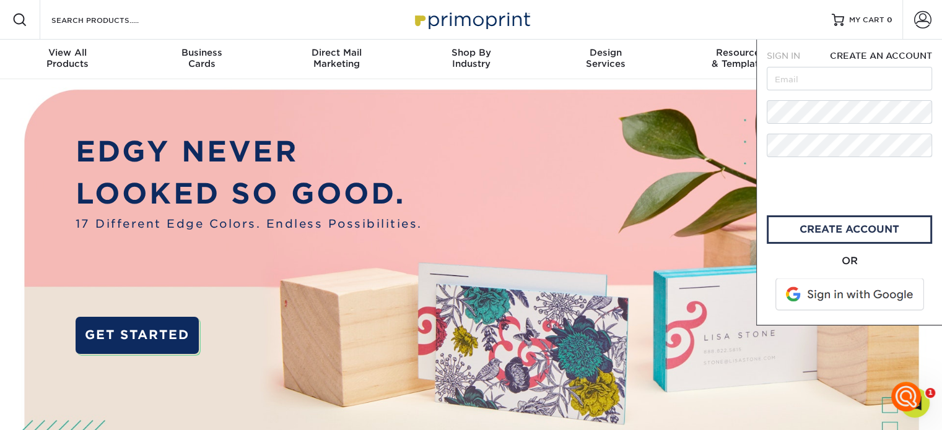
click at [790, 56] on span "SIGN IN" at bounding box center [783, 56] width 33 height 10
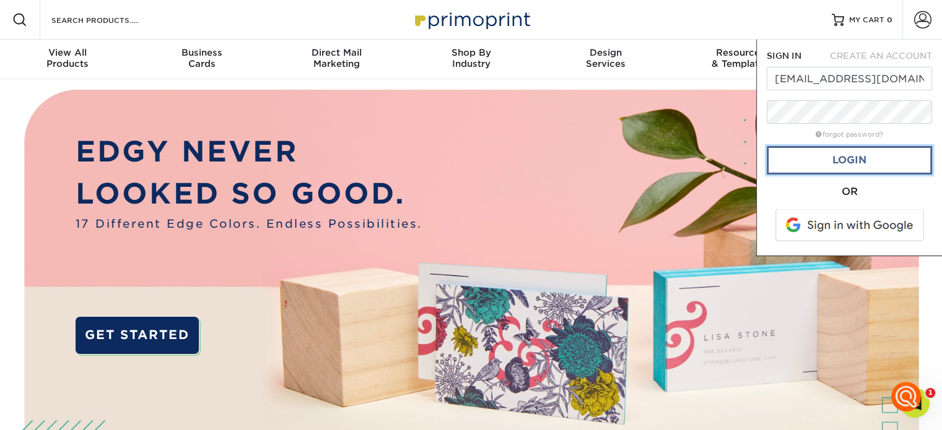
click at [837, 164] on link "Login" at bounding box center [849, 160] width 165 height 28
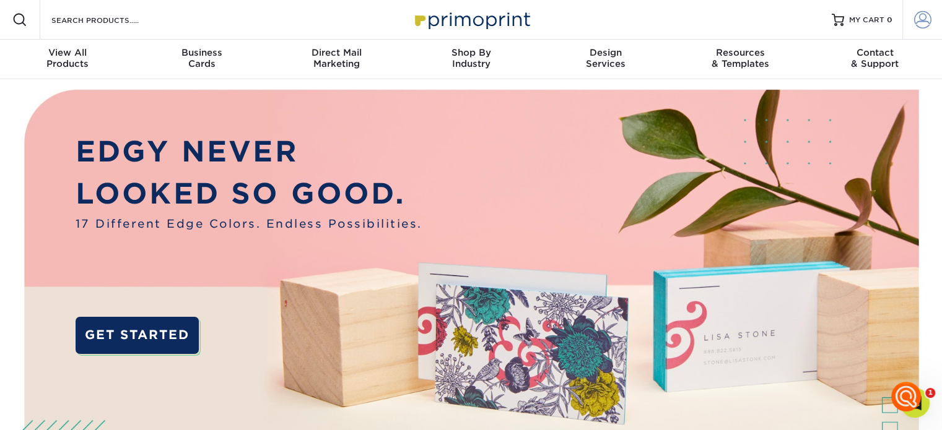
drag, startPoint x: 931, startPoint y: 22, endPoint x: 925, endPoint y: 27, distance: 8.3
click at [931, 22] on link "Account" at bounding box center [922, 20] width 40 height 40
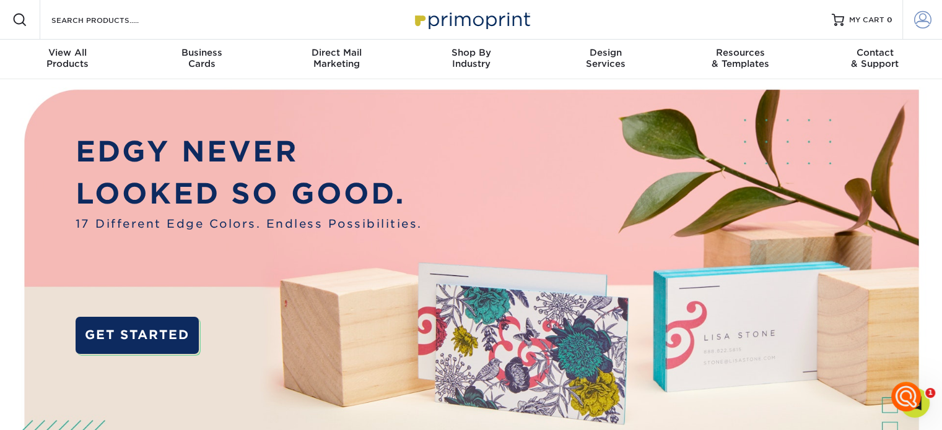
click at [903, 4] on link "Account" at bounding box center [922, 20] width 40 height 40
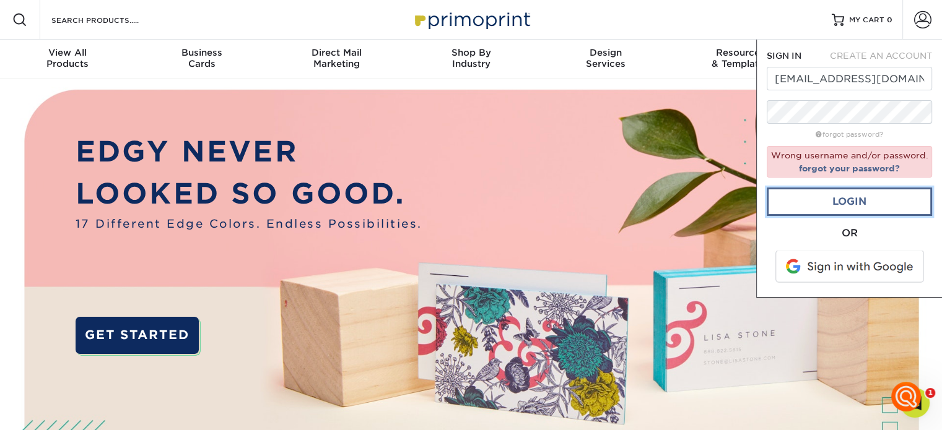
click at [800, 201] on link "Login" at bounding box center [849, 202] width 165 height 28
click at [834, 168] on link "forgot your password?" at bounding box center [849, 168] width 101 height 10
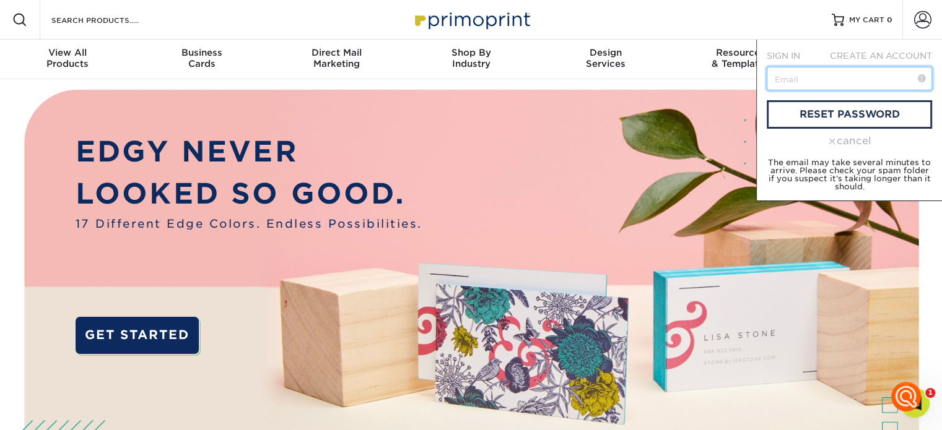
click at [796, 78] on input "text" at bounding box center [849, 79] width 165 height 24
type input "mhdparadise@gmail.com"
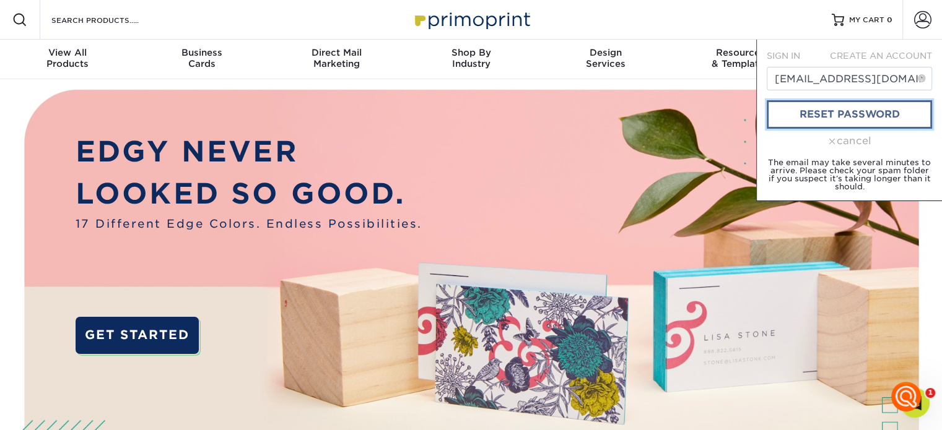
click at [810, 111] on link "reset password" at bounding box center [849, 114] width 165 height 28
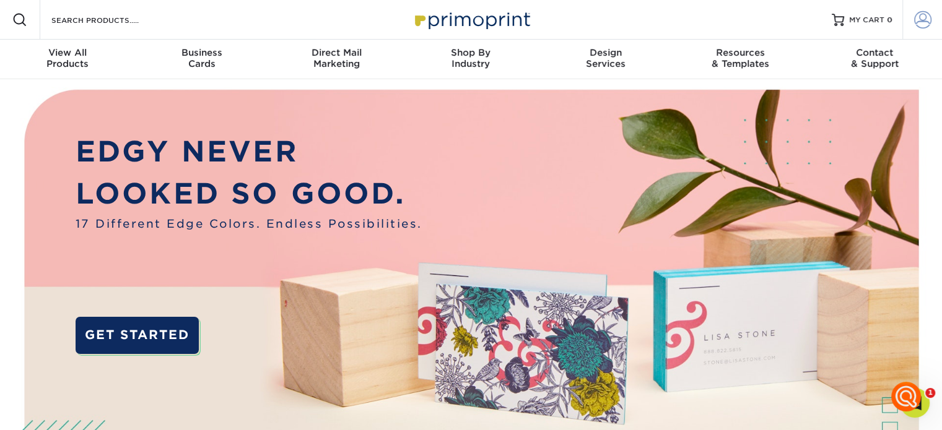
type input "[EMAIL_ADDRESS][DOMAIN_NAME]"
click at [925, 28] on link "Account" at bounding box center [922, 20] width 40 height 40
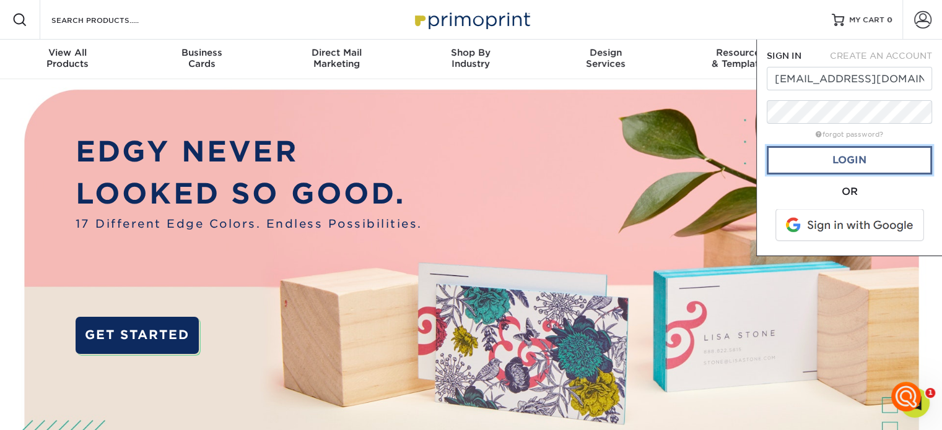
click at [794, 157] on link "Login" at bounding box center [849, 160] width 165 height 28
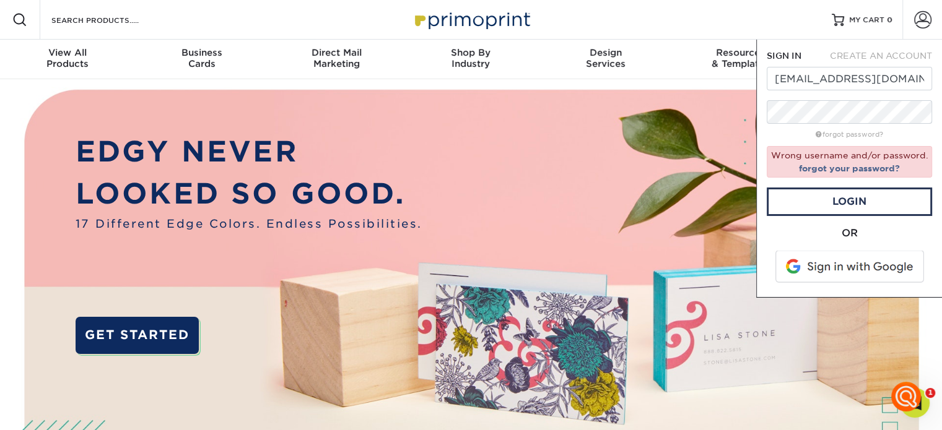
click at [862, 264] on span at bounding box center [851, 267] width 158 height 32
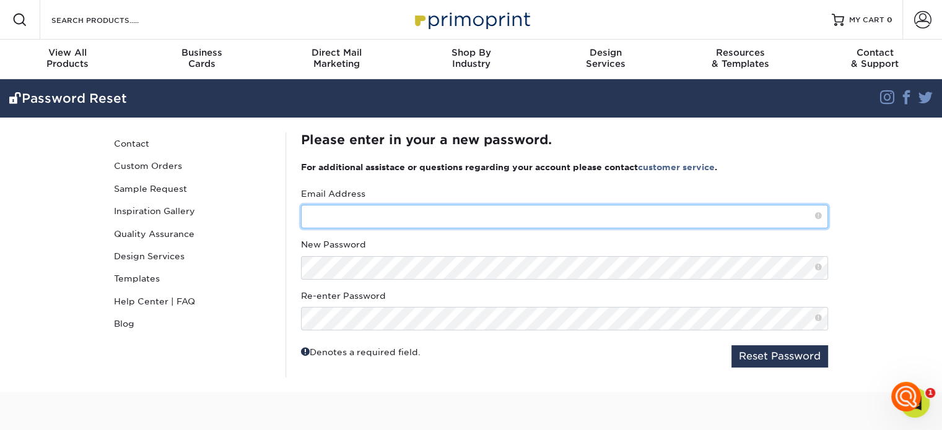
click at [417, 220] on input "text" at bounding box center [564, 217] width 527 height 24
click at [383, 225] on input "text" at bounding box center [564, 217] width 527 height 24
type input "[EMAIL_ADDRESS][DOMAIN_NAME]"
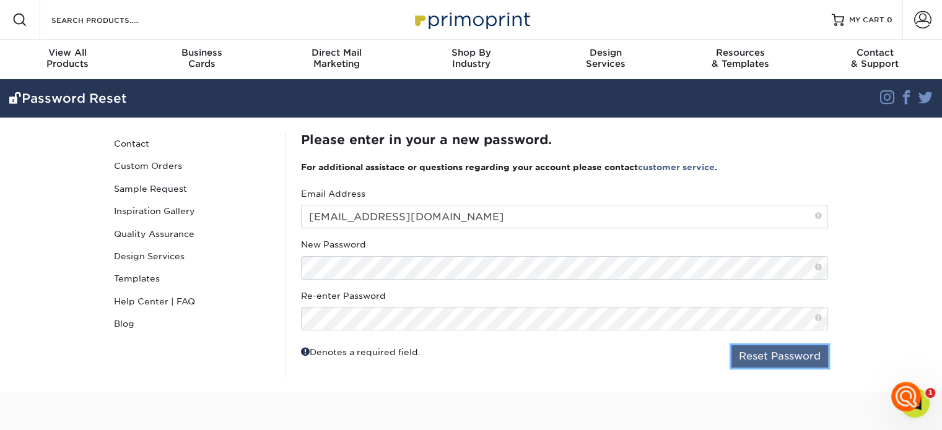
click at [767, 354] on button "Reset Password" at bounding box center [779, 357] width 97 height 22
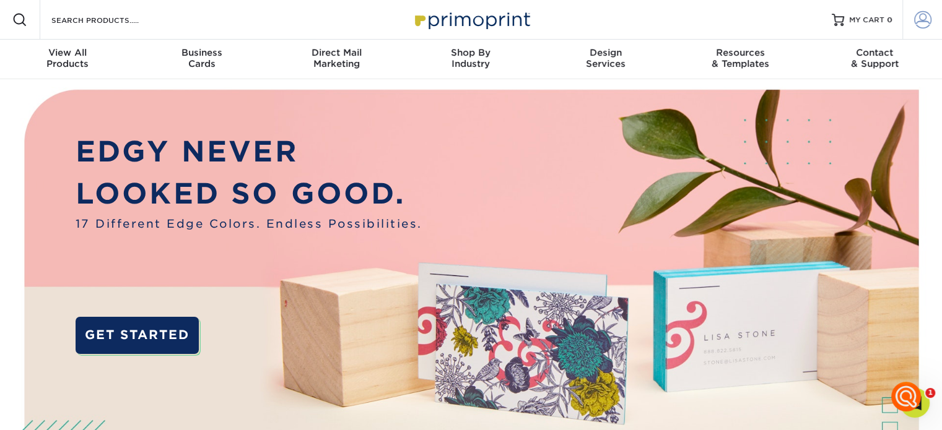
type input "[EMAIL_ADDRESS][DOMAIN_NAME]"
click at [910, 25] on link "Account" at bounding box center [922, 20] width 40 height 40
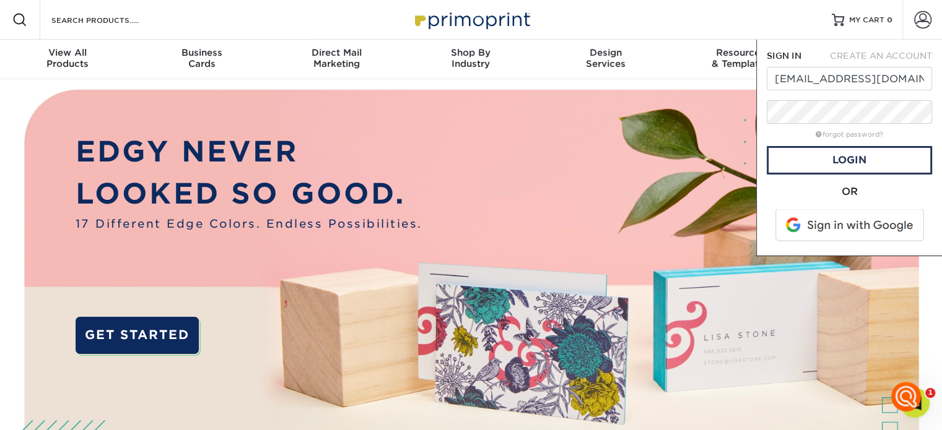
click at [845, 227] on span at bounding box center [851, 225] width 158 height 32
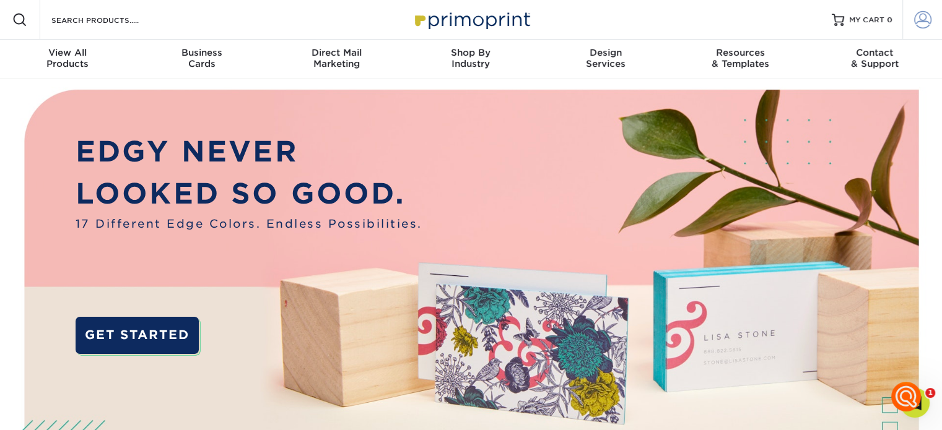
type input "[EMAIL_ADDRESS][DOMAIN_NAME]"
click at [914, 15] on span at bounding box center [922, 19] width 17 height 17
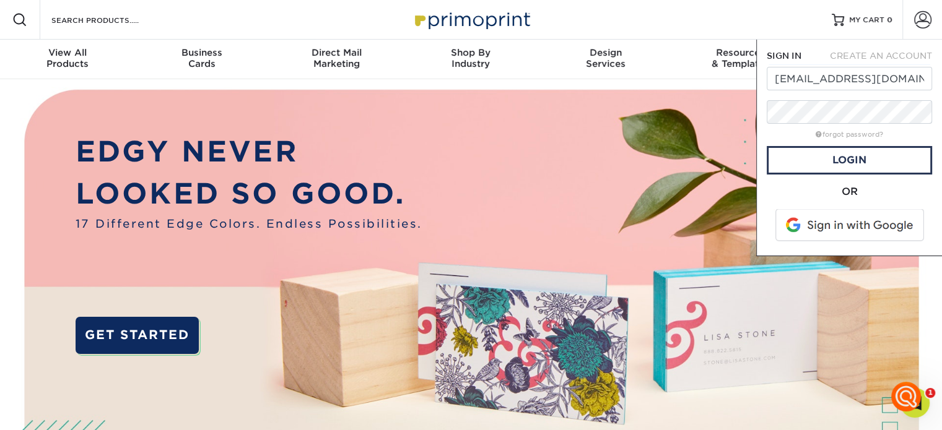
click at [850, 221] on span at bounding box center [851, 225] width 158 height 32
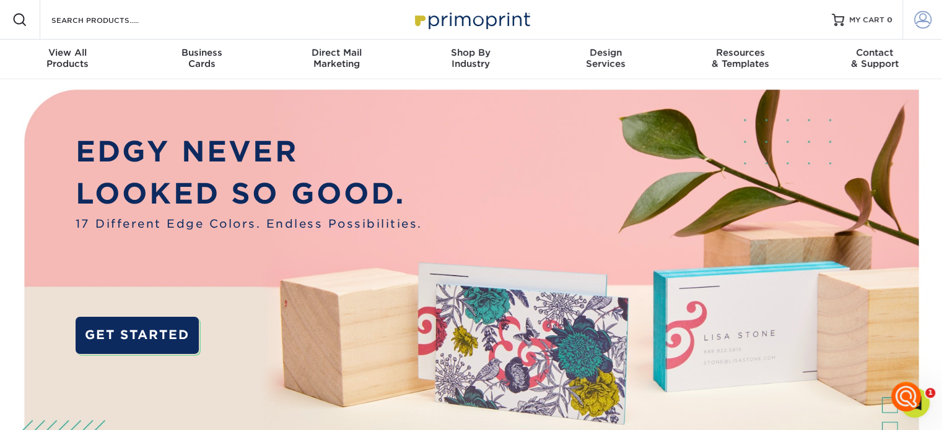
type input "mhdparadise@gmail.com"
click at [918, 24] on span at bounding box center [922, 19] width 17 height 17
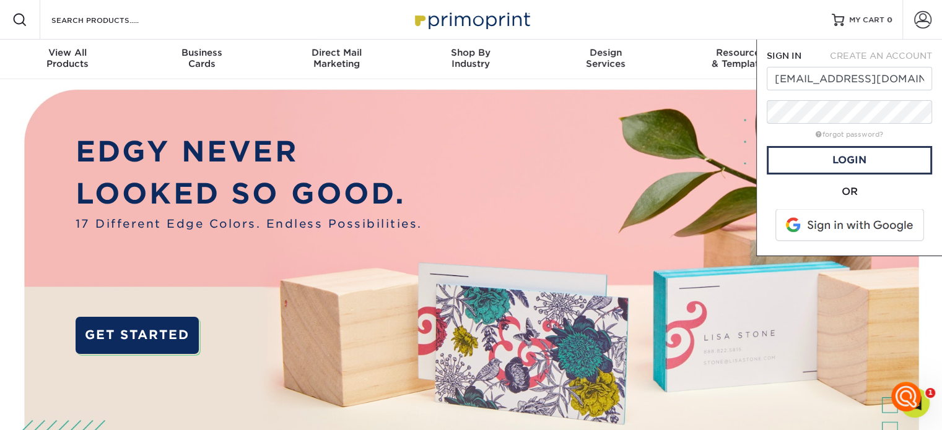
click at [850, 230] on span at bounding box center [851, 225] width 158 height 32
